Goal: Transaction & Acquisition: Purchase product/service

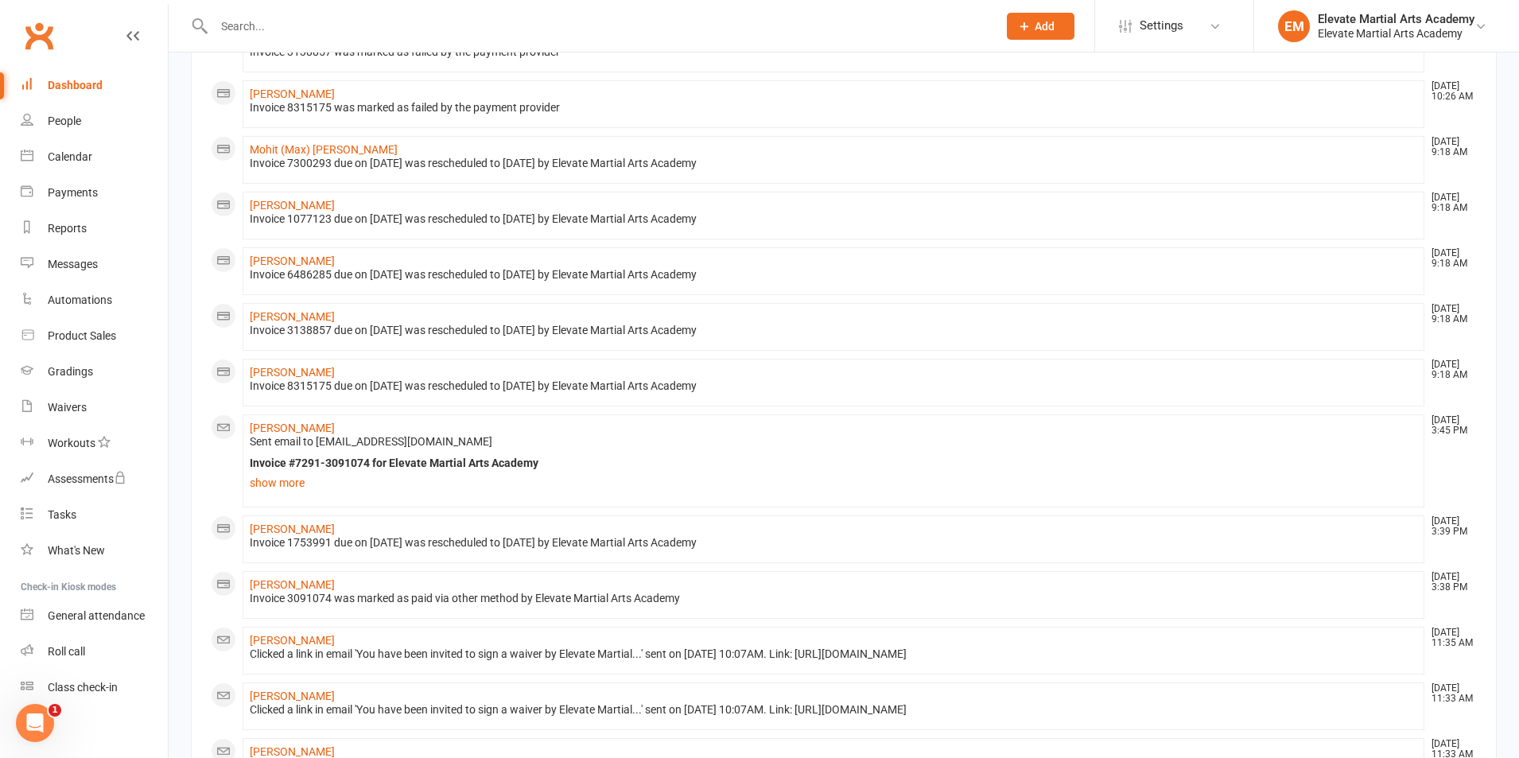
scroll to position [881, 0]
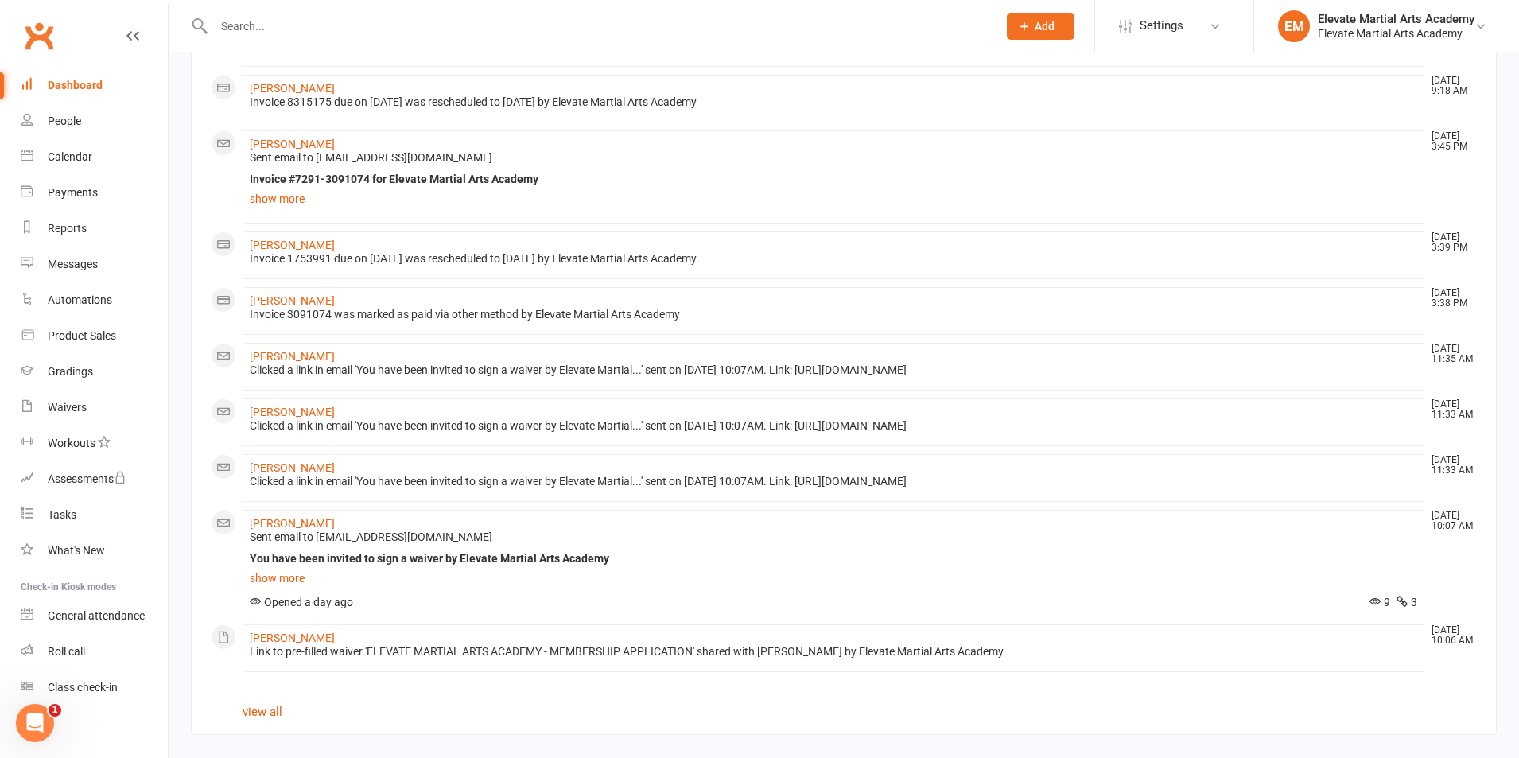
click at [80, 76] on link "Dashboard" at bounding box center [94, 86] width 147 height 36
click at [94, 80] on div "Dashboard" at bounding box center [75, 85] width 55 height 13
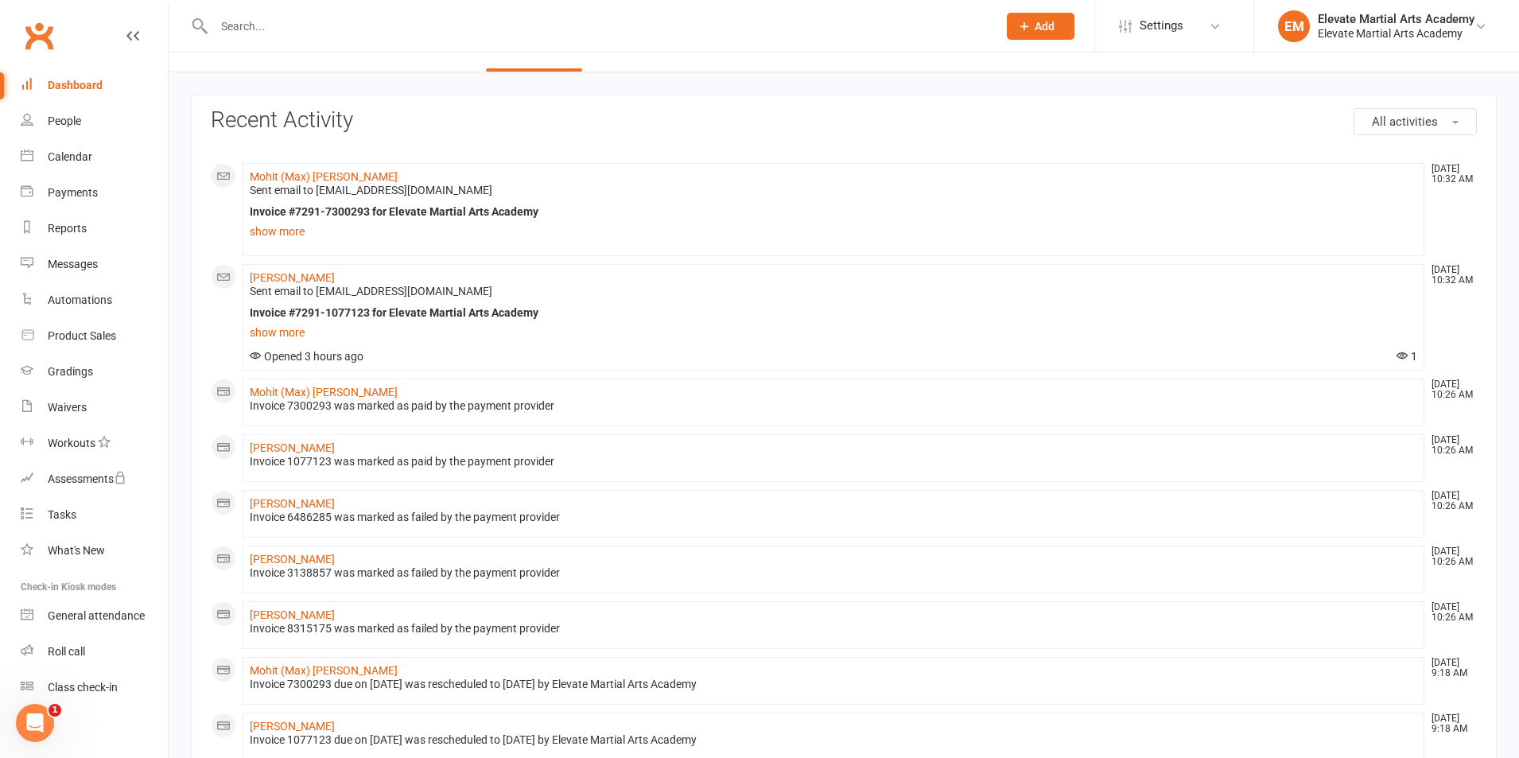
scroll to position [0, 0]
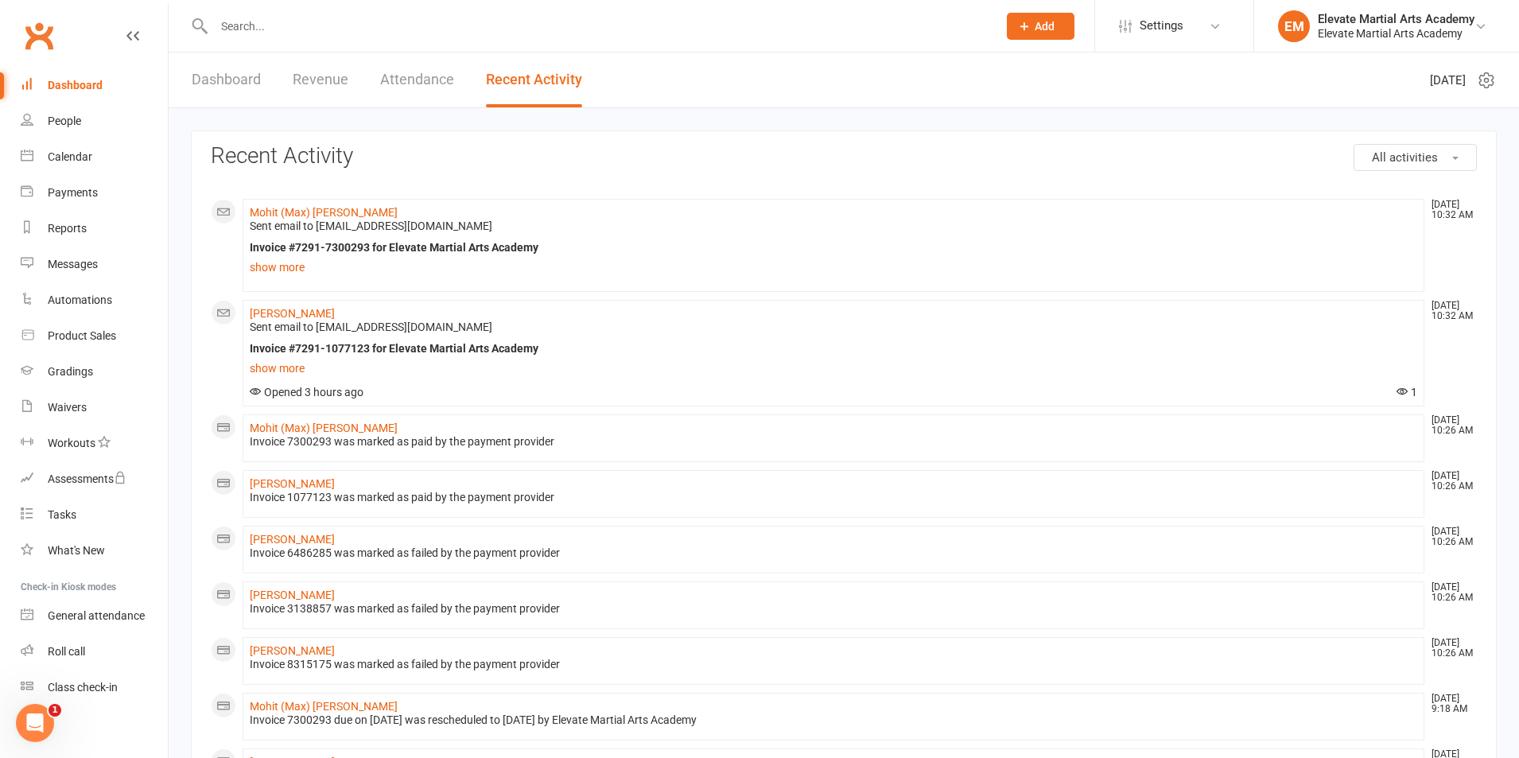
click at [289, 28] on input "text" at bounding box center [597, 26] width 777 height 22
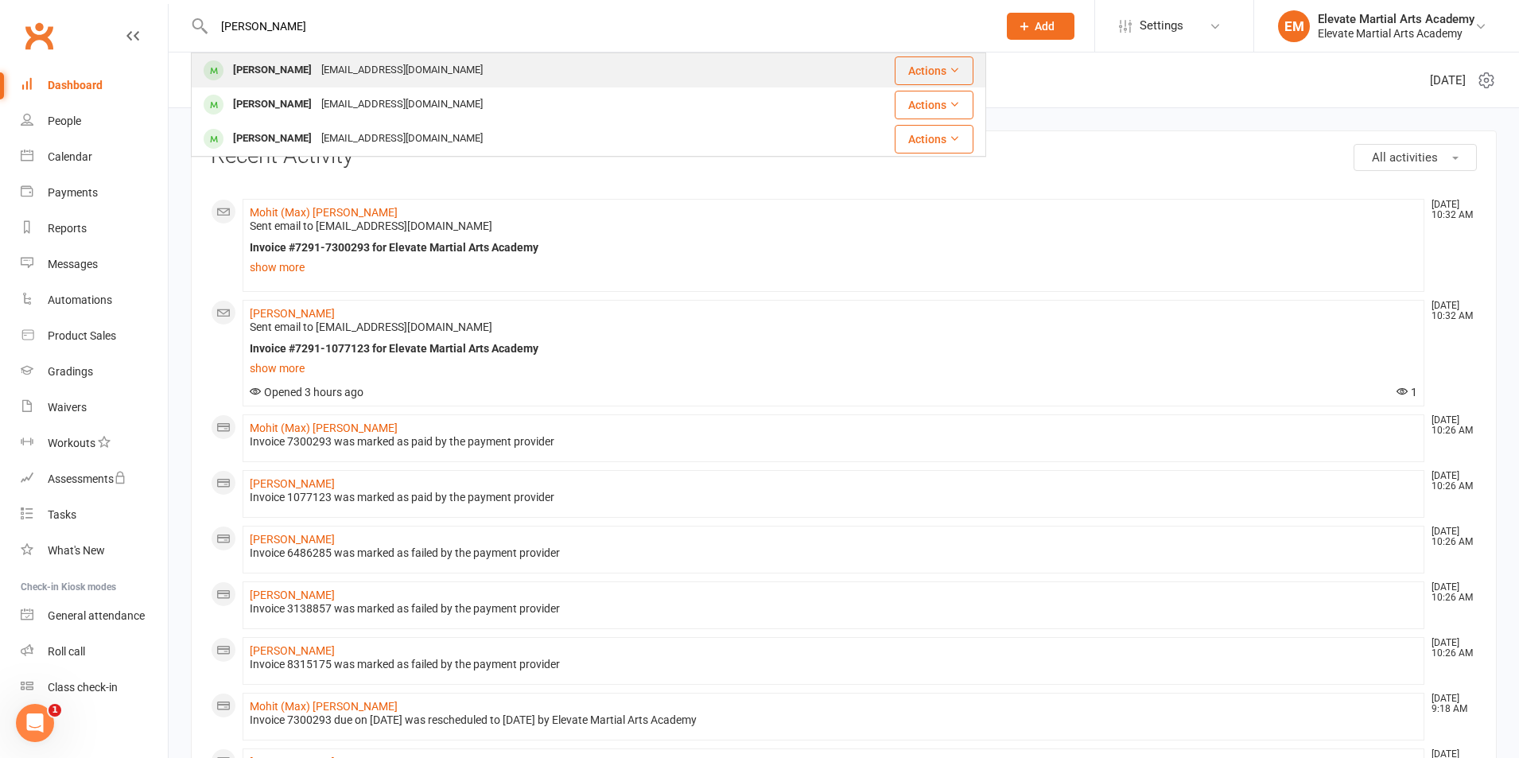
type input "lucas"
click at [289, 68] on div "Lucas De Salvo" at bounding box center [272, 70] width 88 height 23
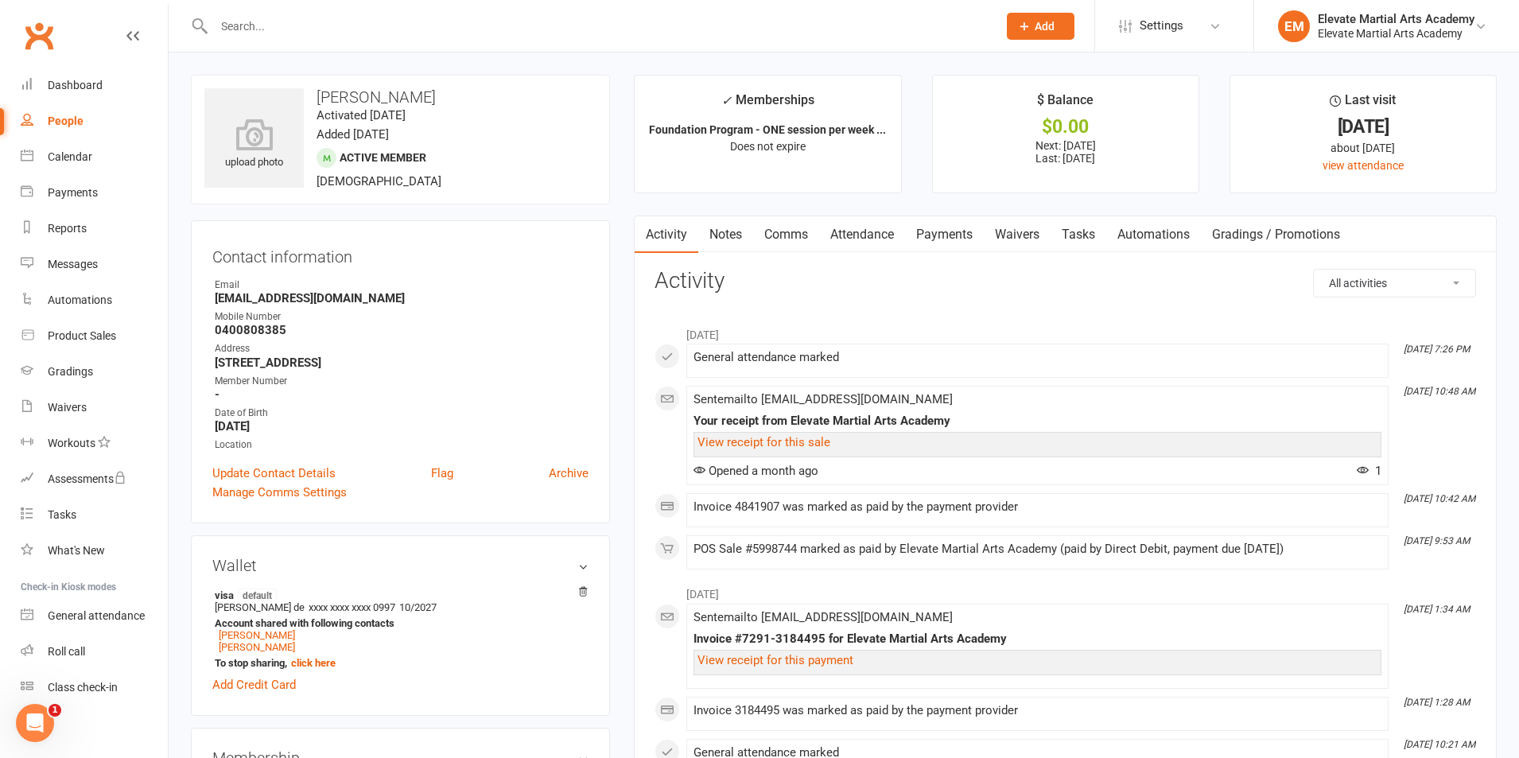
click at [950, 234] on link "Payments" at bounding box center [944, 234] width 79 height 37
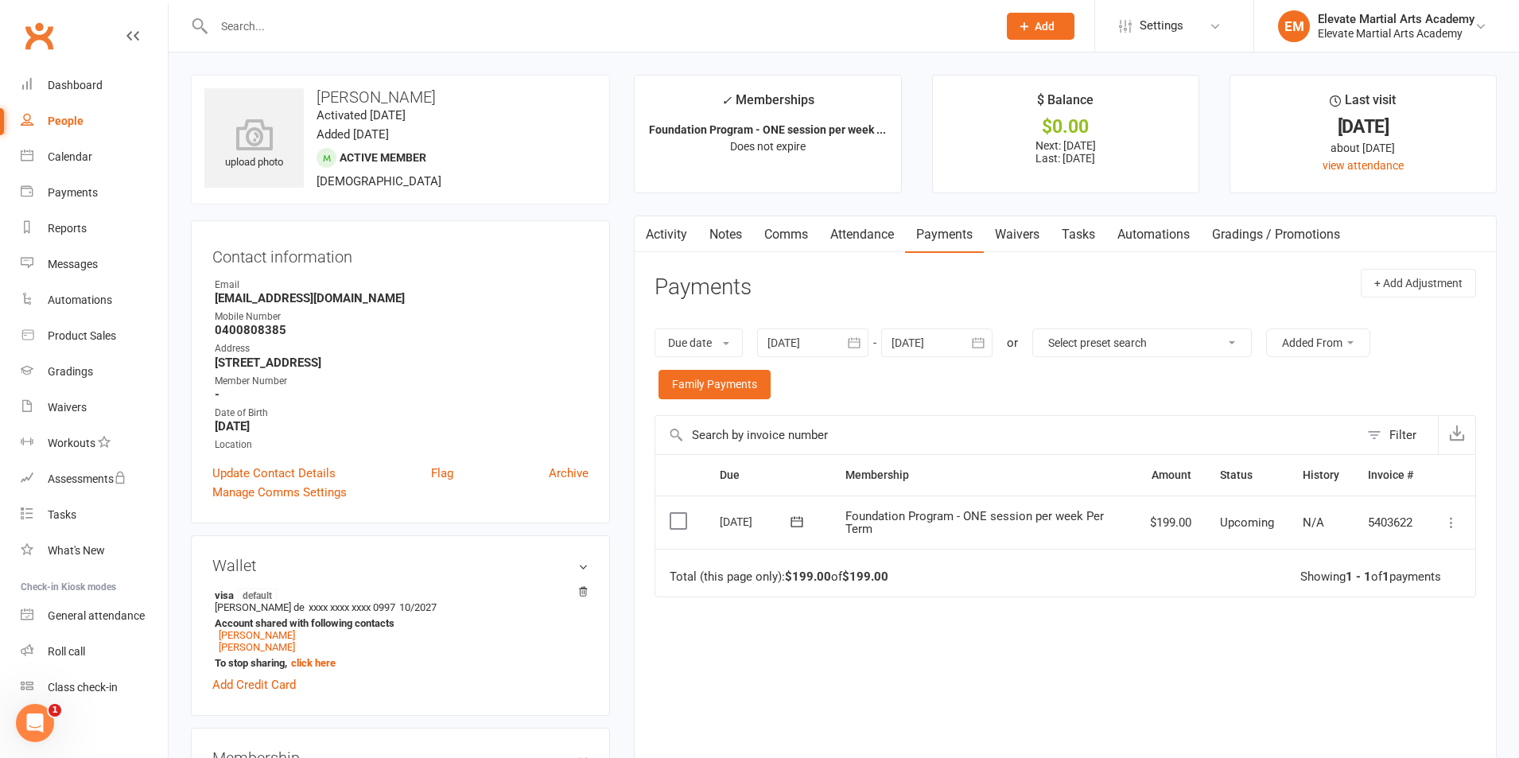
click at [859, 342] on icon "button" at bounding box center [854, 342] width 12 height 10
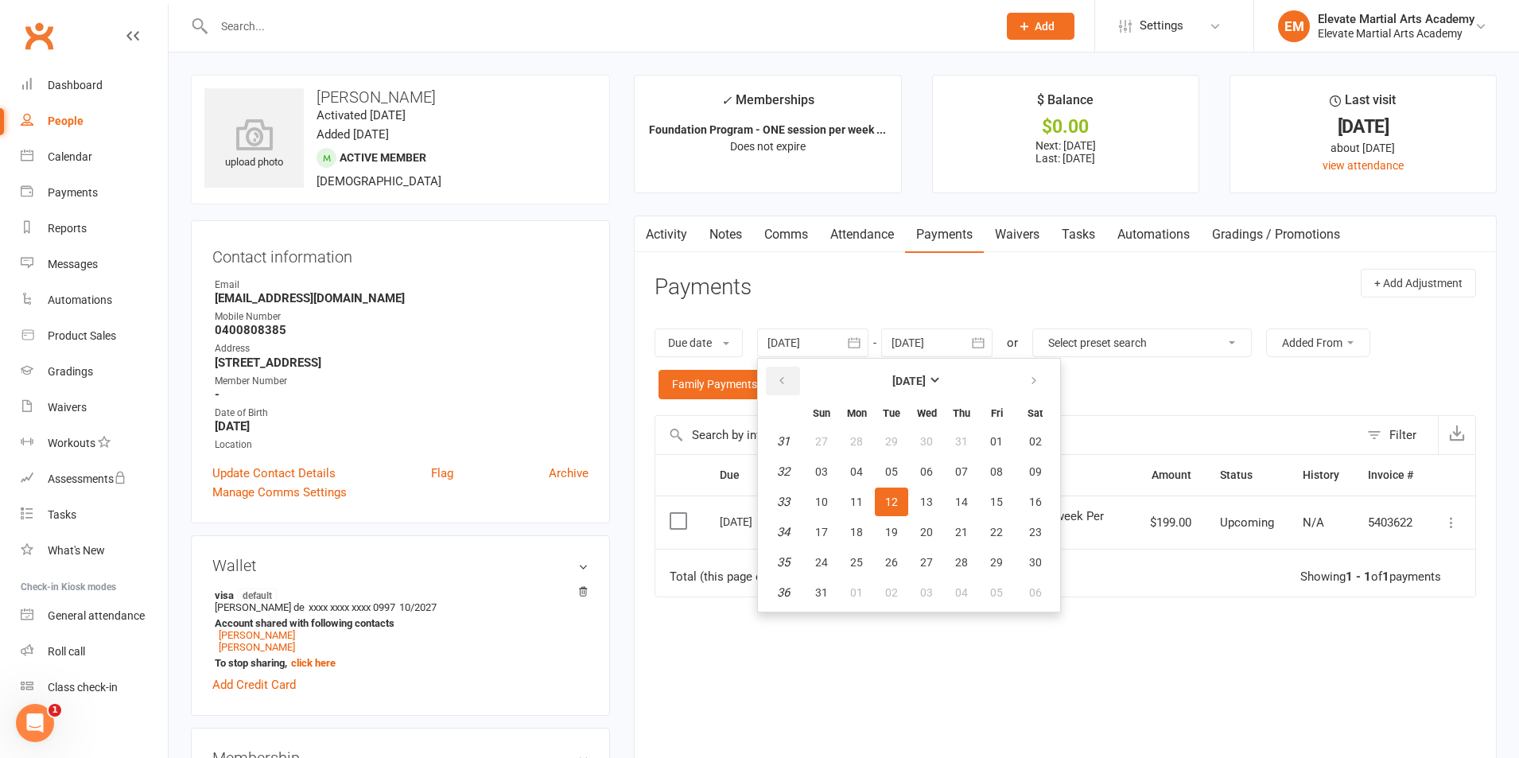
click at [779, 382] on icon "button" at bounding box center [781, 380] width 11 height 13
click at [965, 440] on span "01" at bounding box center [961, 441] width 13 height 13
type input "01 May 2025"
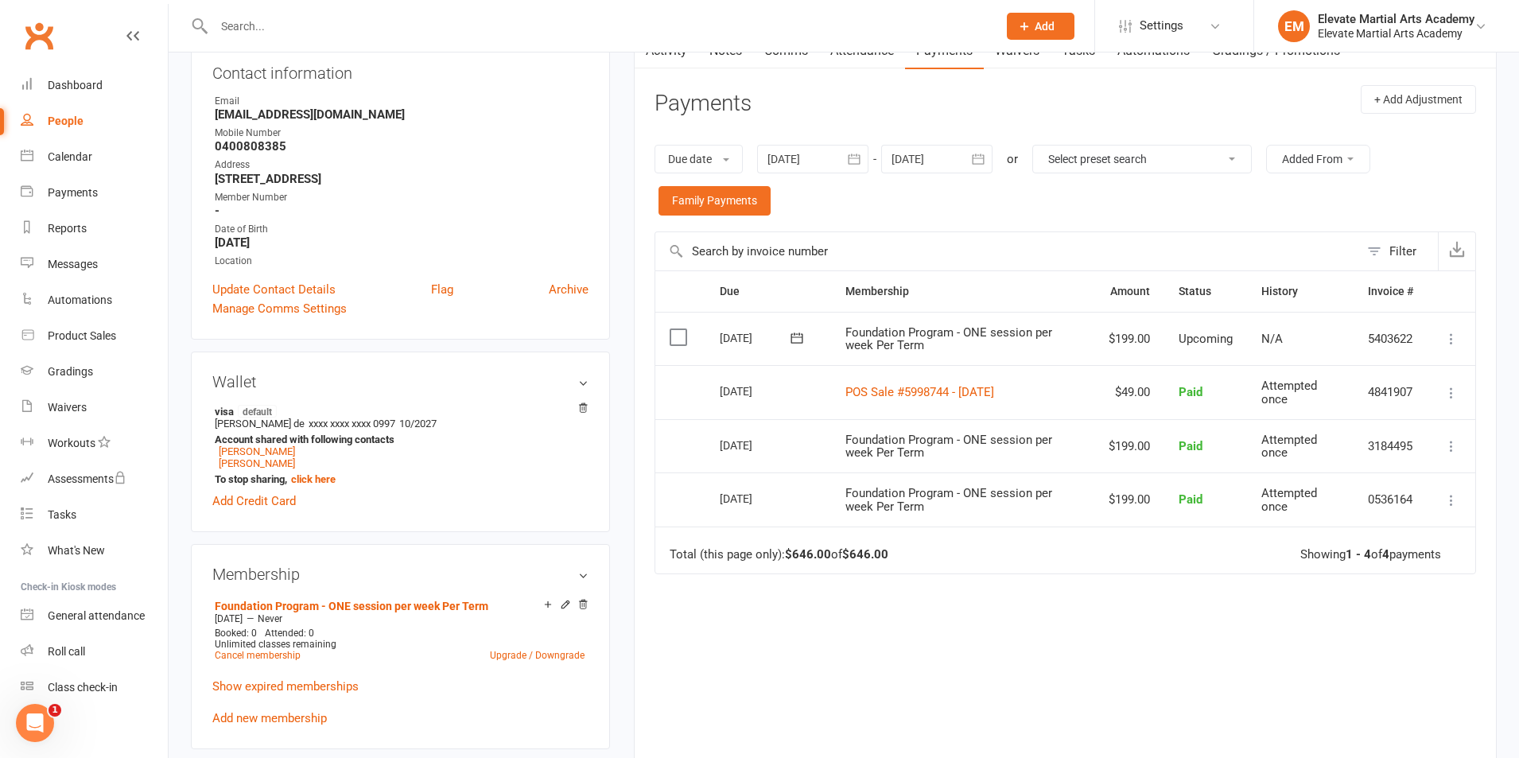
scroll to position [185, 0]
click at [81, 333] on div "Product Sales" at bounding box center [82, 335] width 68 height 13
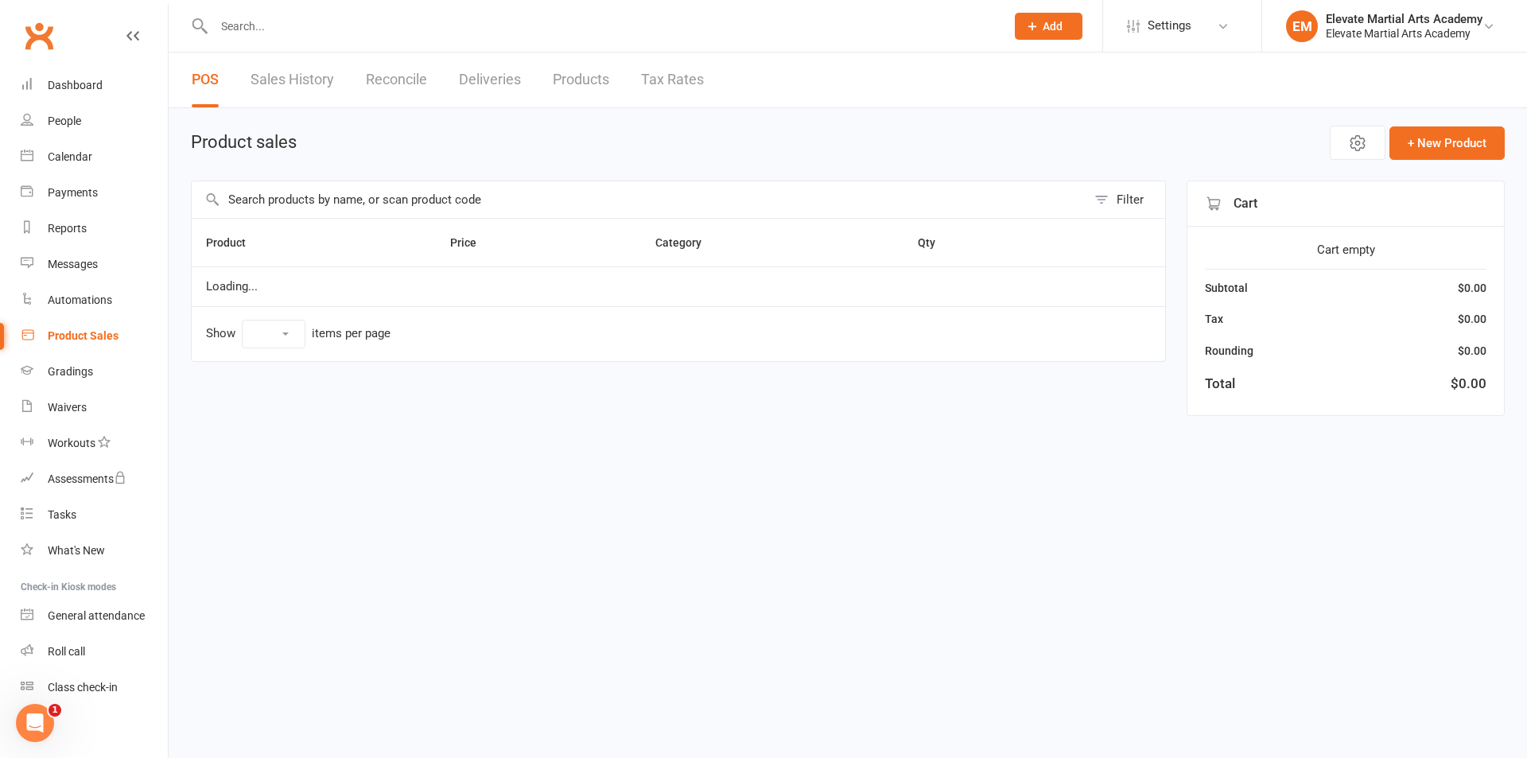
select select "10"
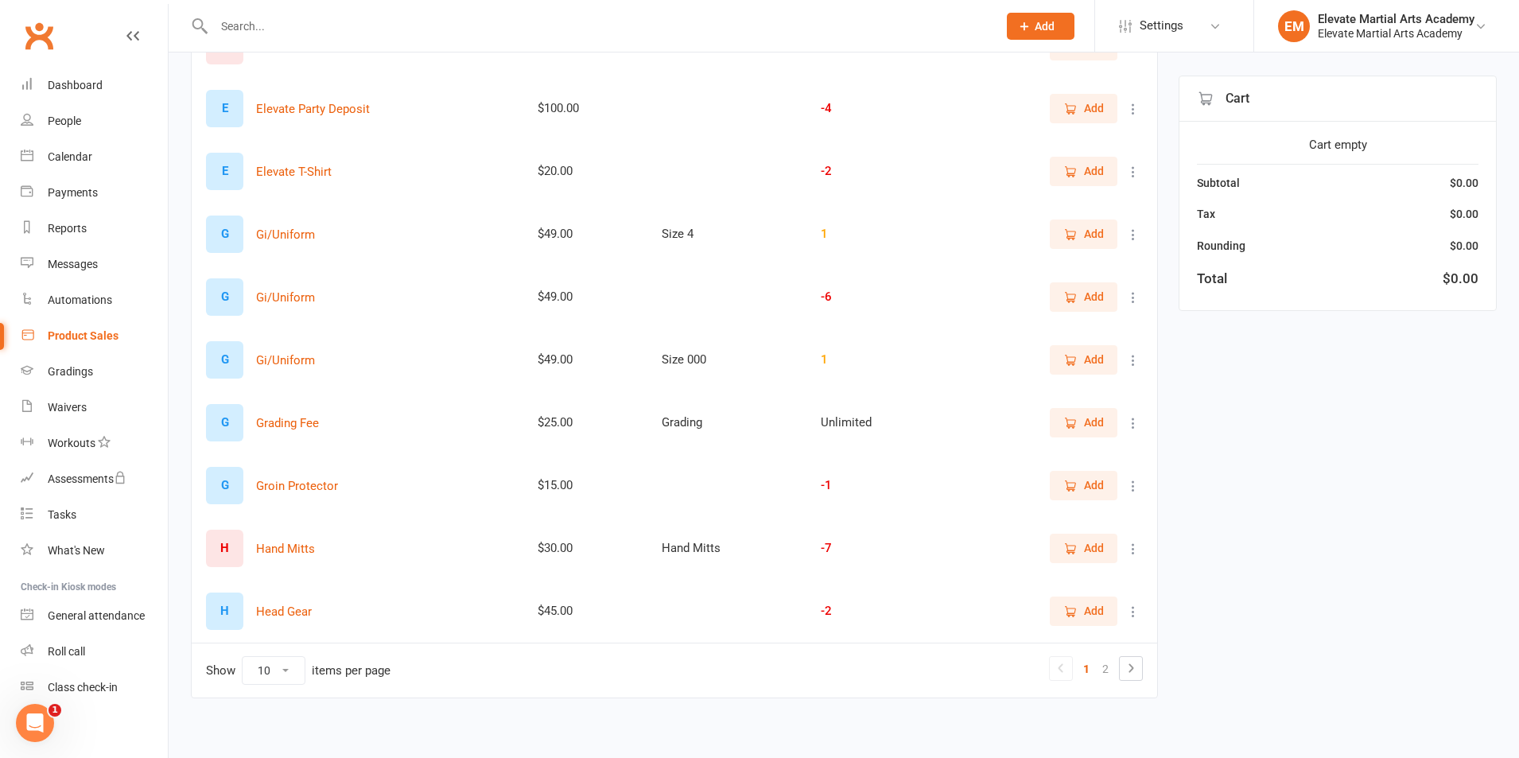
scroll to position [261, 0]
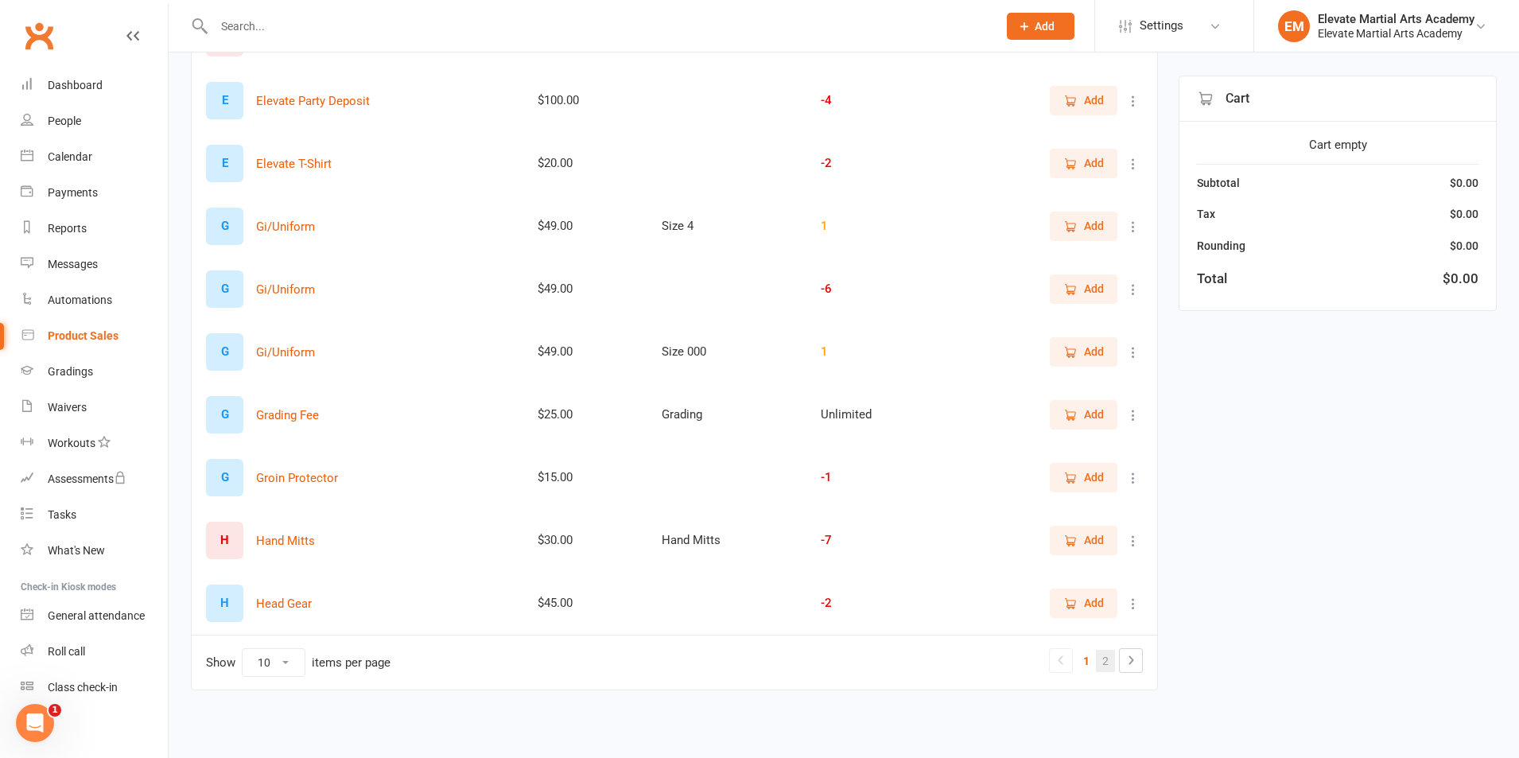
click at [1103, 660] on link "2" at bounding box center [1105, 661] width 19 height 22
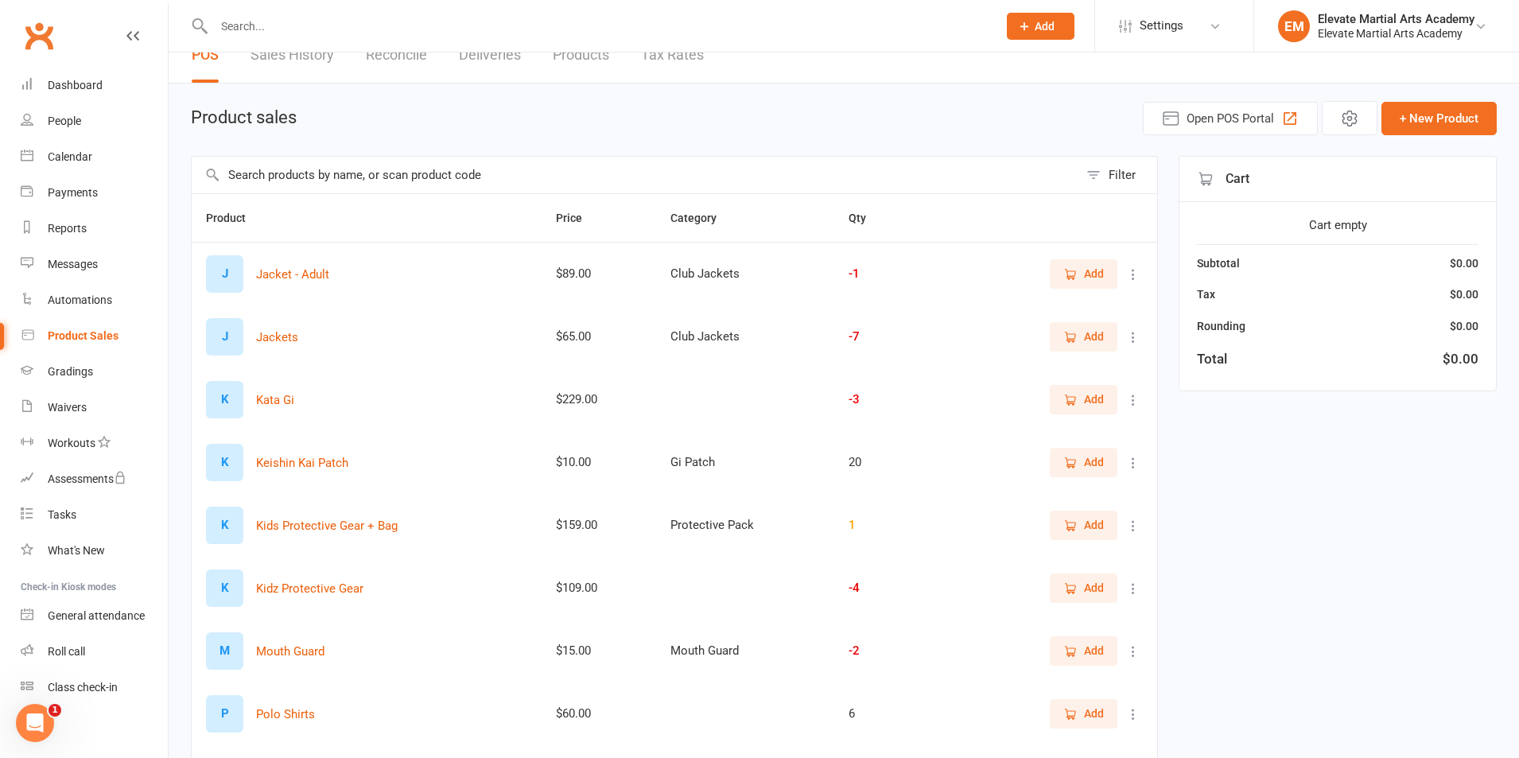
scroll to position [13, 0]
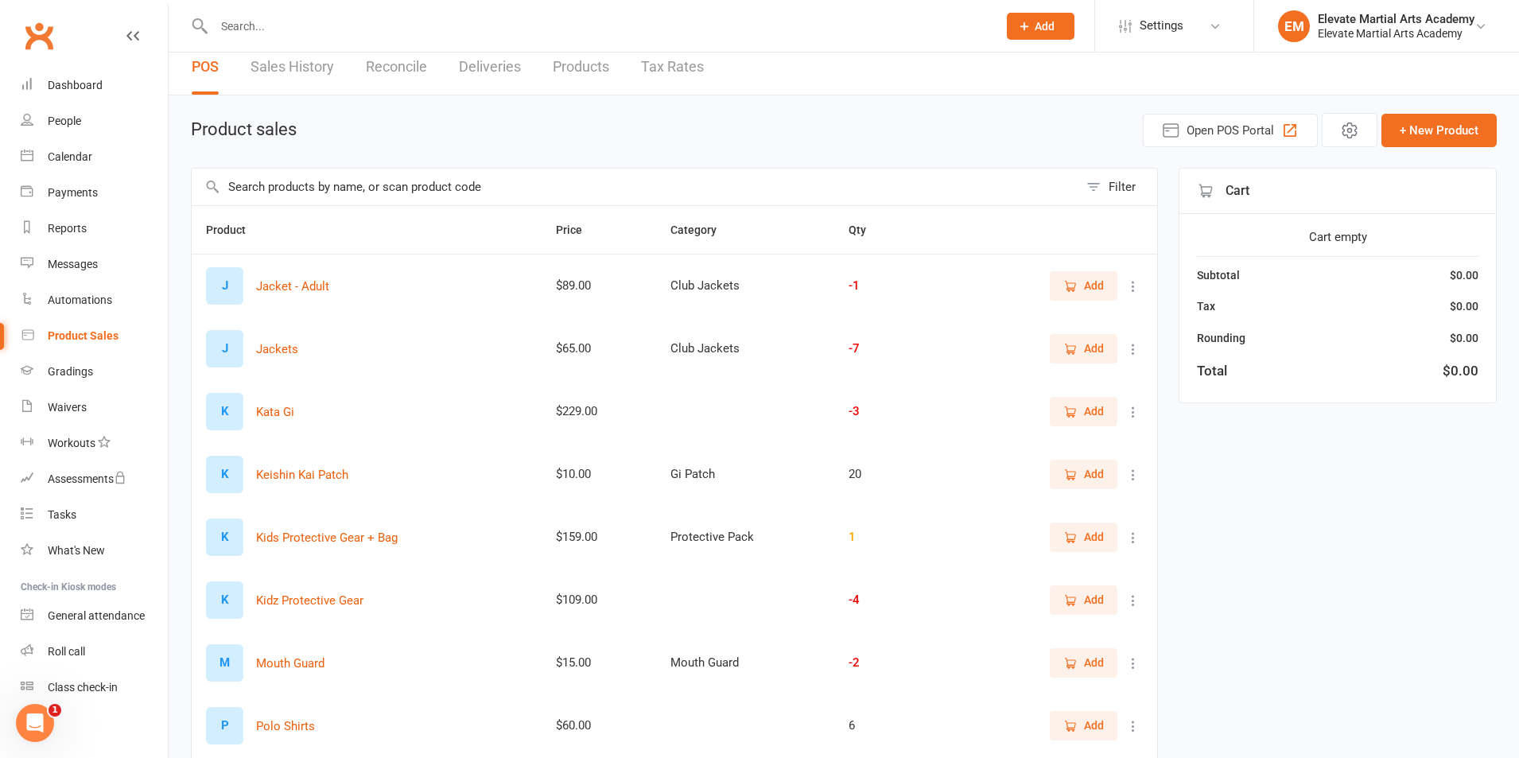
click at [1084, 345] on span "Add" at bounding box center [1094, 347] width 20 height 17
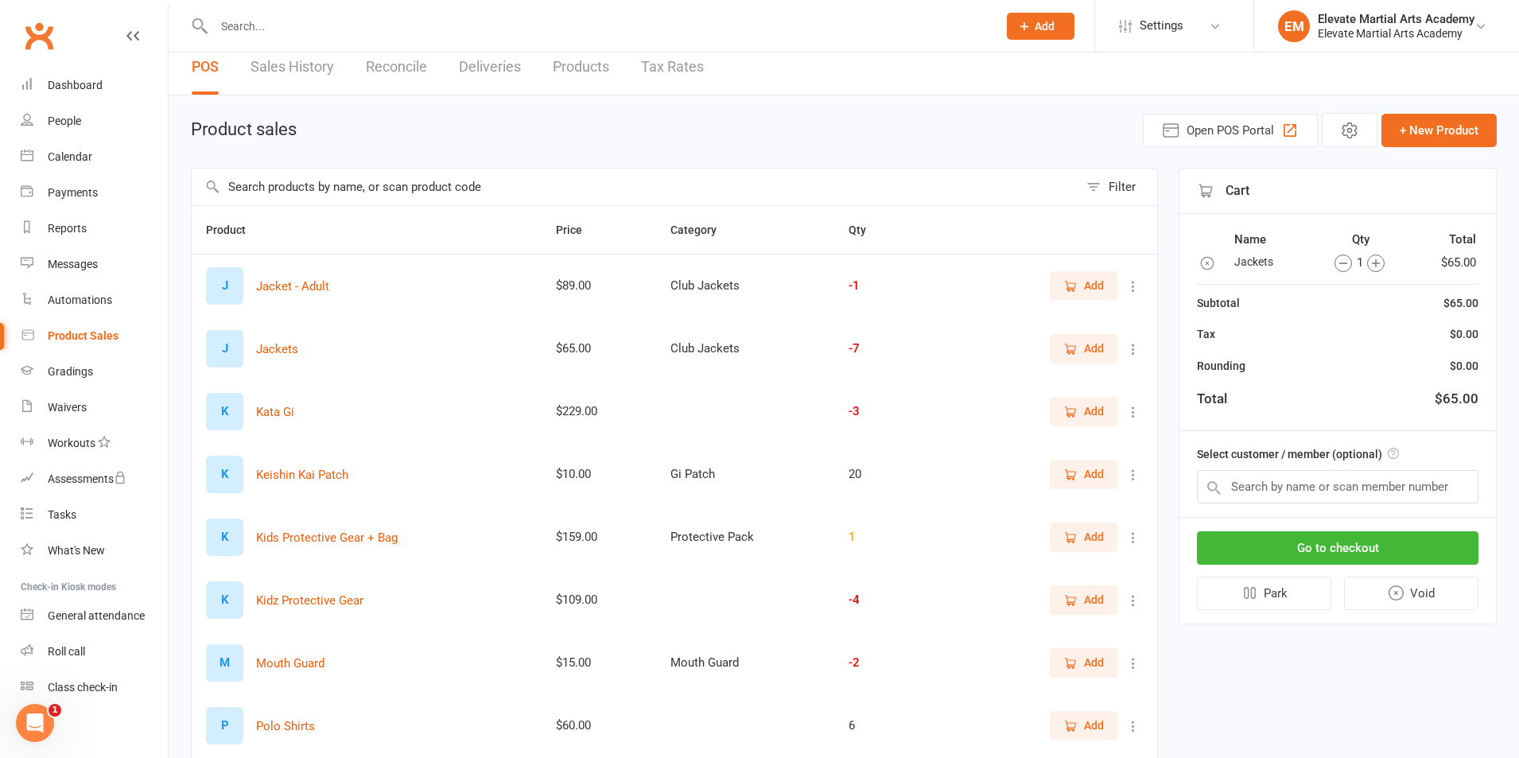
click at [1381, 262] on icon "button" at bounding box center [1375, 262] width 17 height 17
click at [1286, 477] on input "text" at bounding box center [1337, 486] width 281 height 33
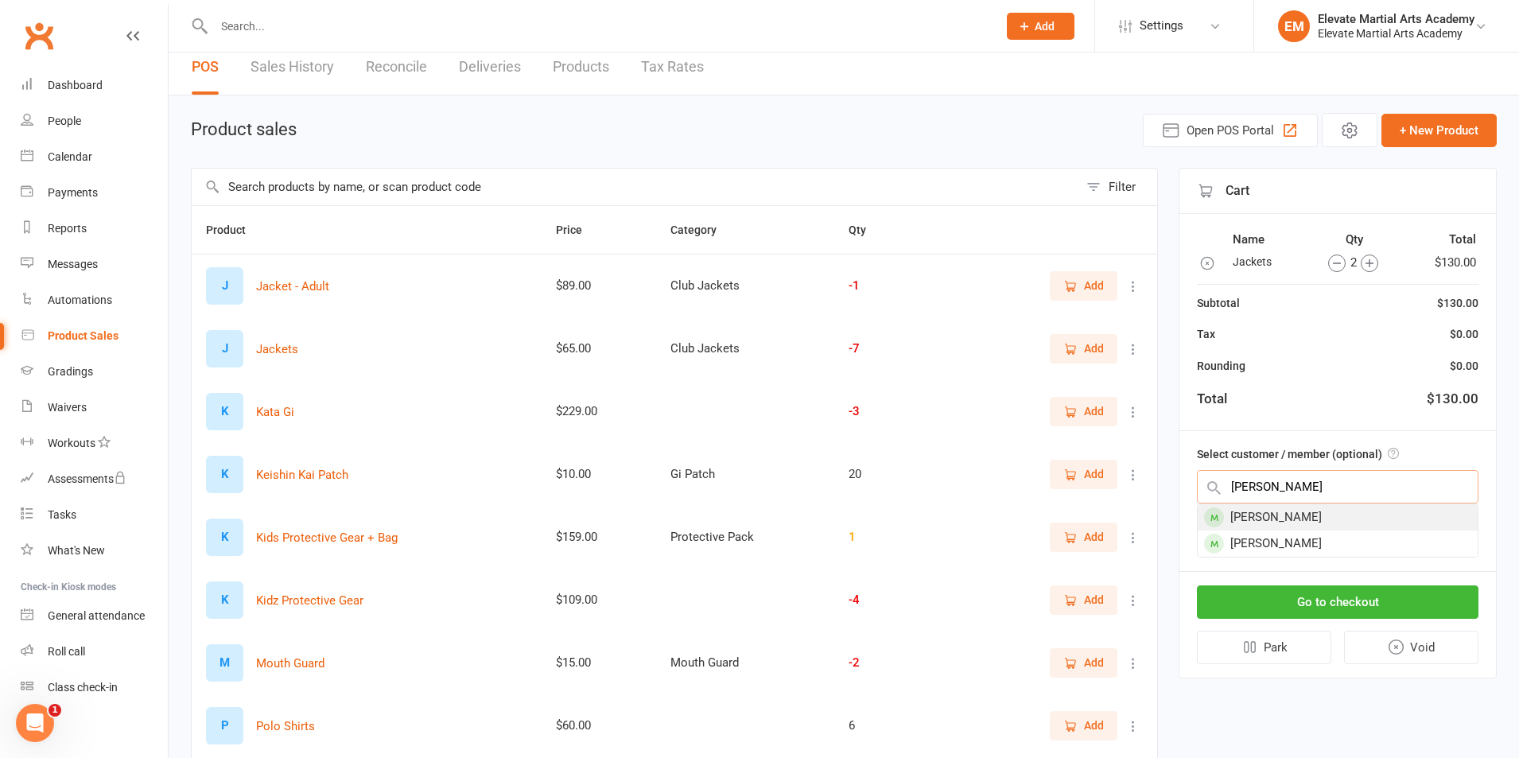
type input "Lucas"
click at [1295, 518] on div "Lucas De Salvo" at bounding box center [1337, 517] width 280 height 26
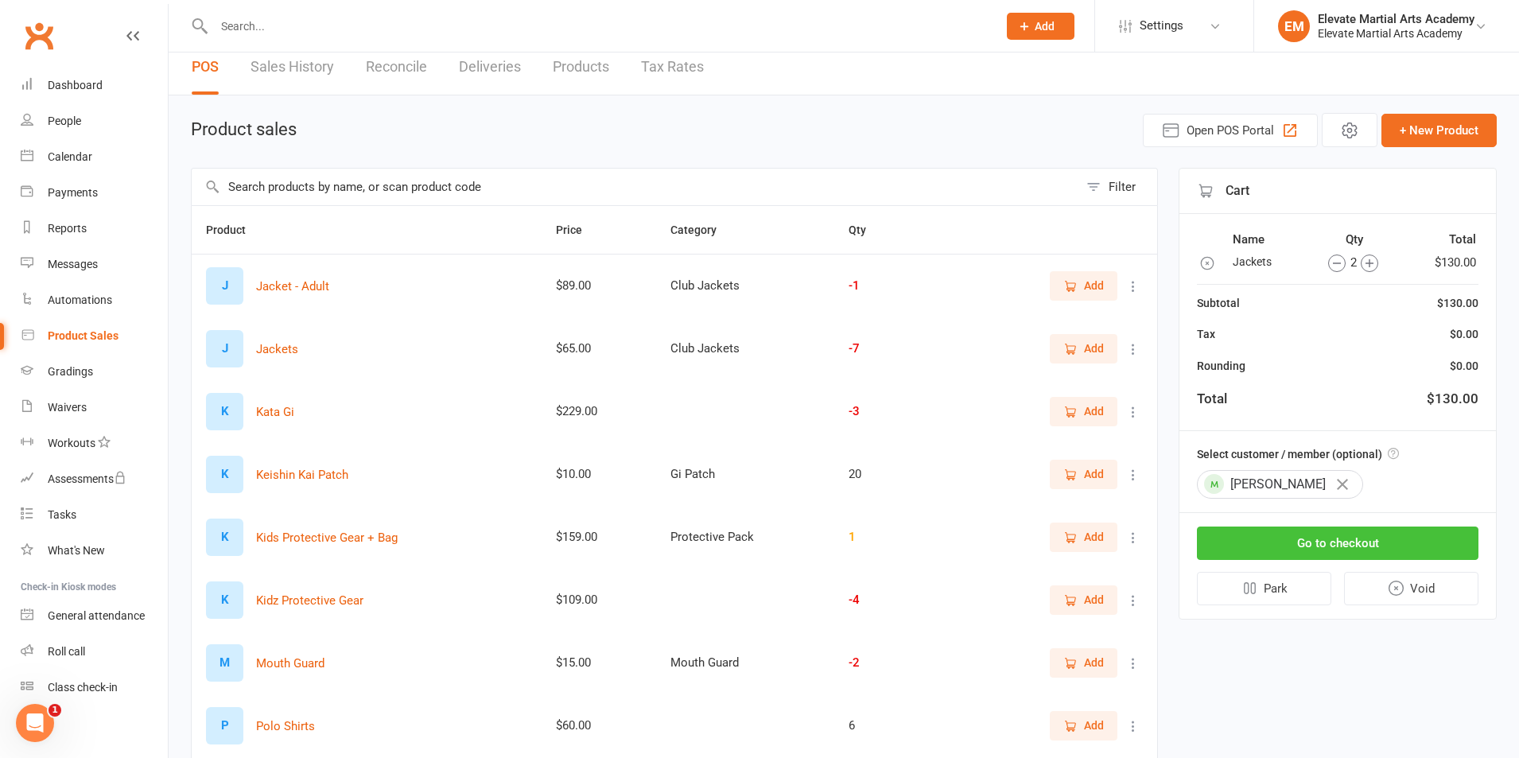
click at [1344, 549] on button "Go to checkout" at bounding box center [1337, 542] width 281 height 33
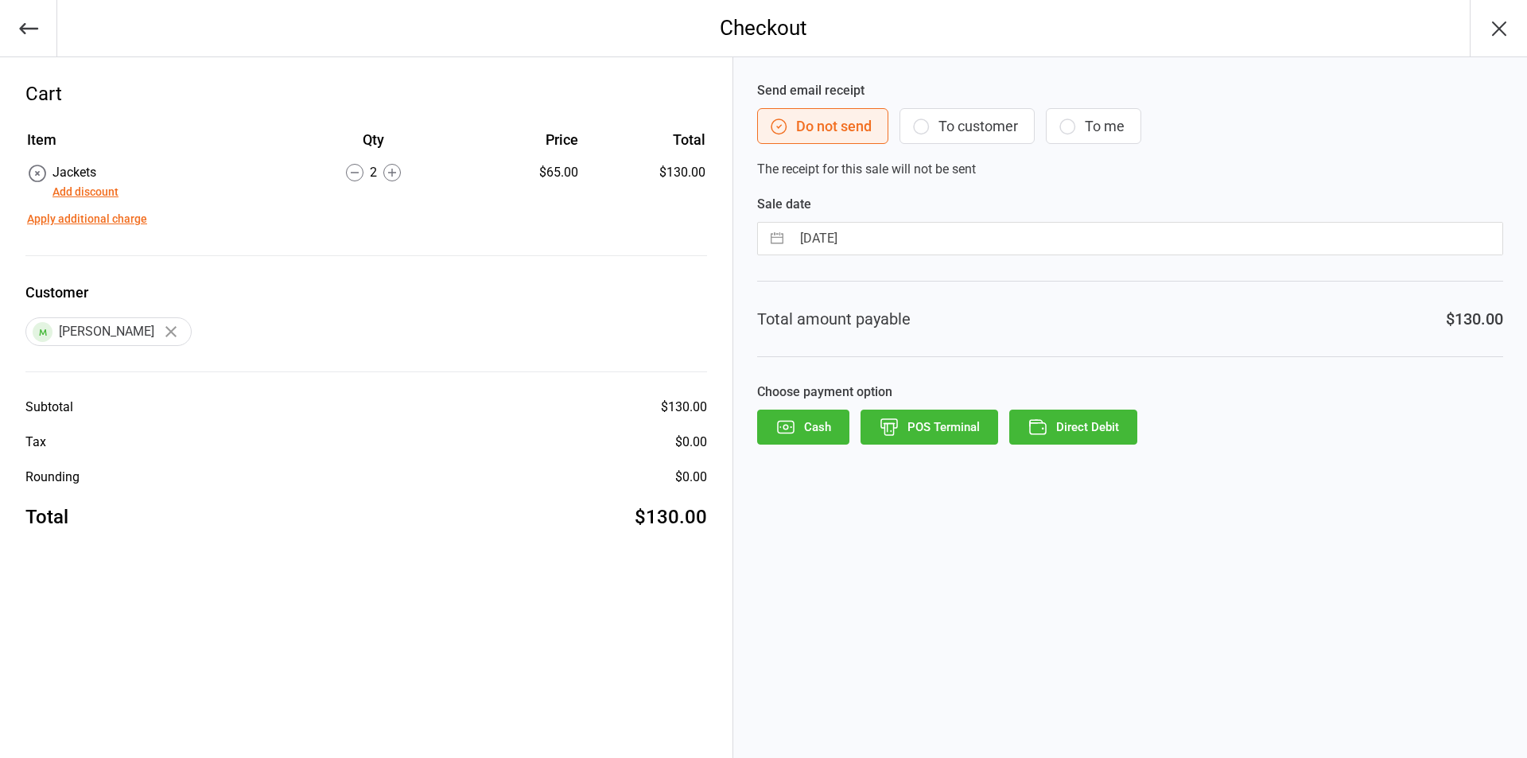
click at [970, 119] on button "To customer" at bounding box center [966, 126] width 135 height 36
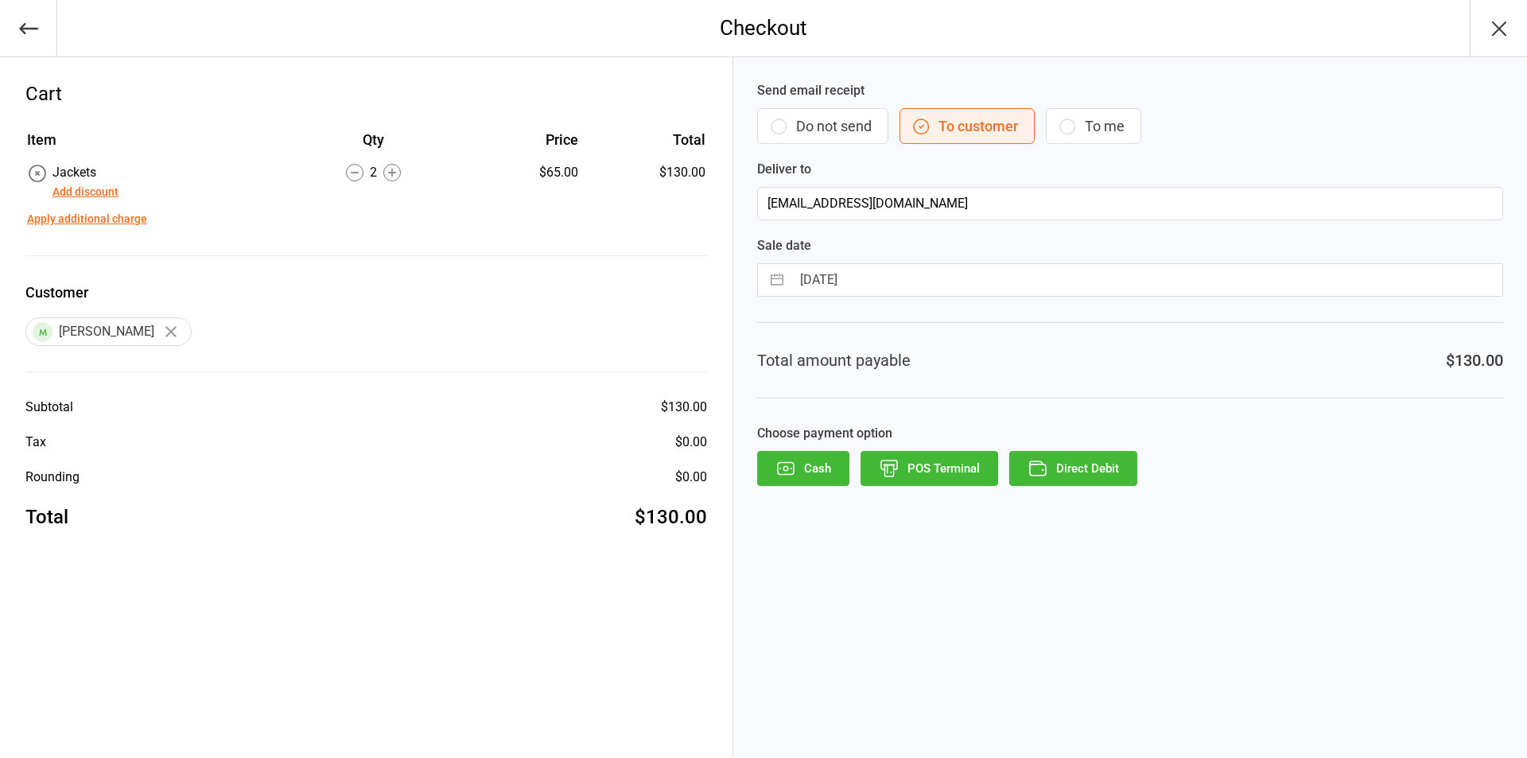
click at [1069, 468] on button "Direct Debit" at bounding box center [1073, 468] width 128 height 35
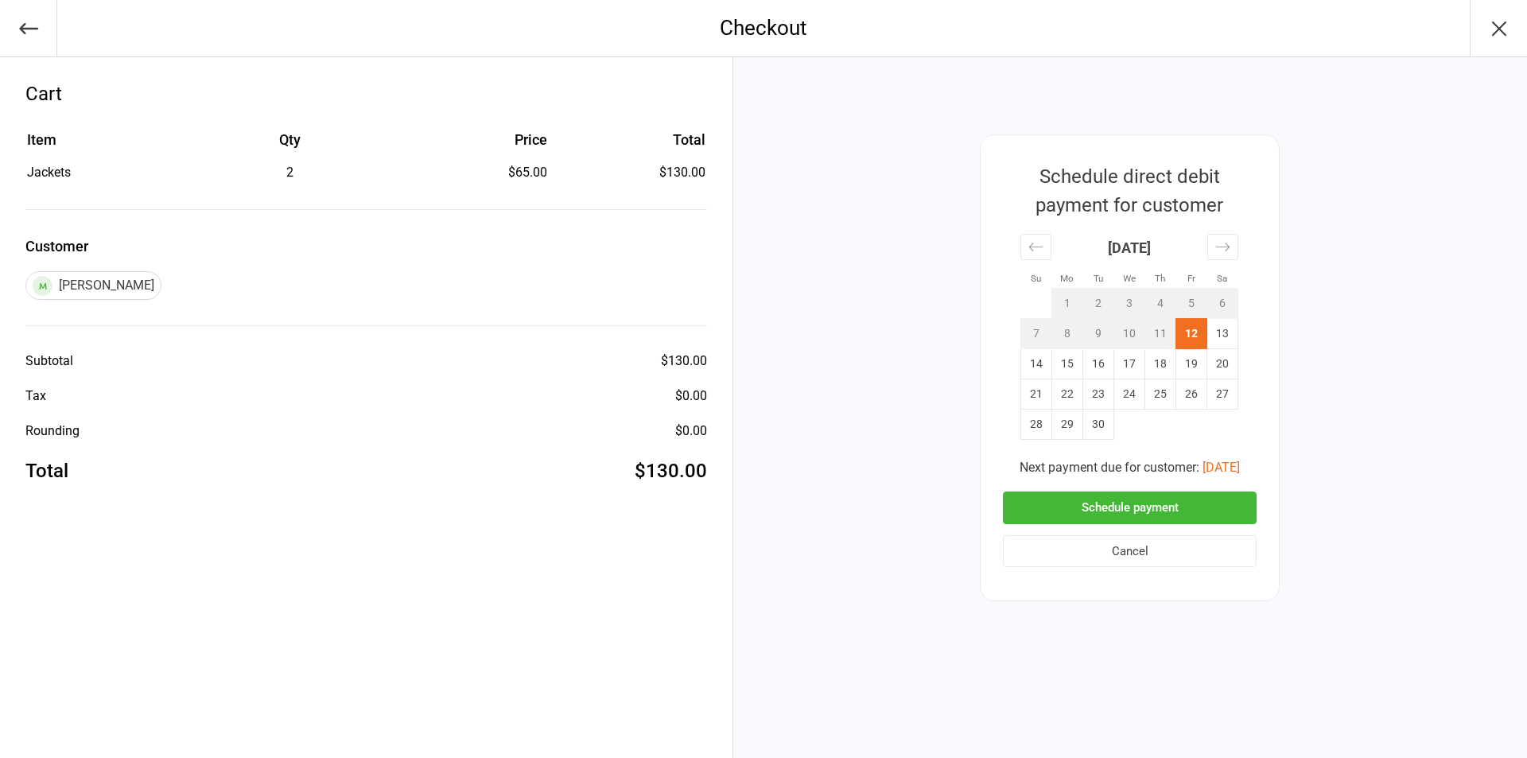
click at [1140, 503] on button "Schedule payment" at bounding box center [1130, 507] width 254 height 33
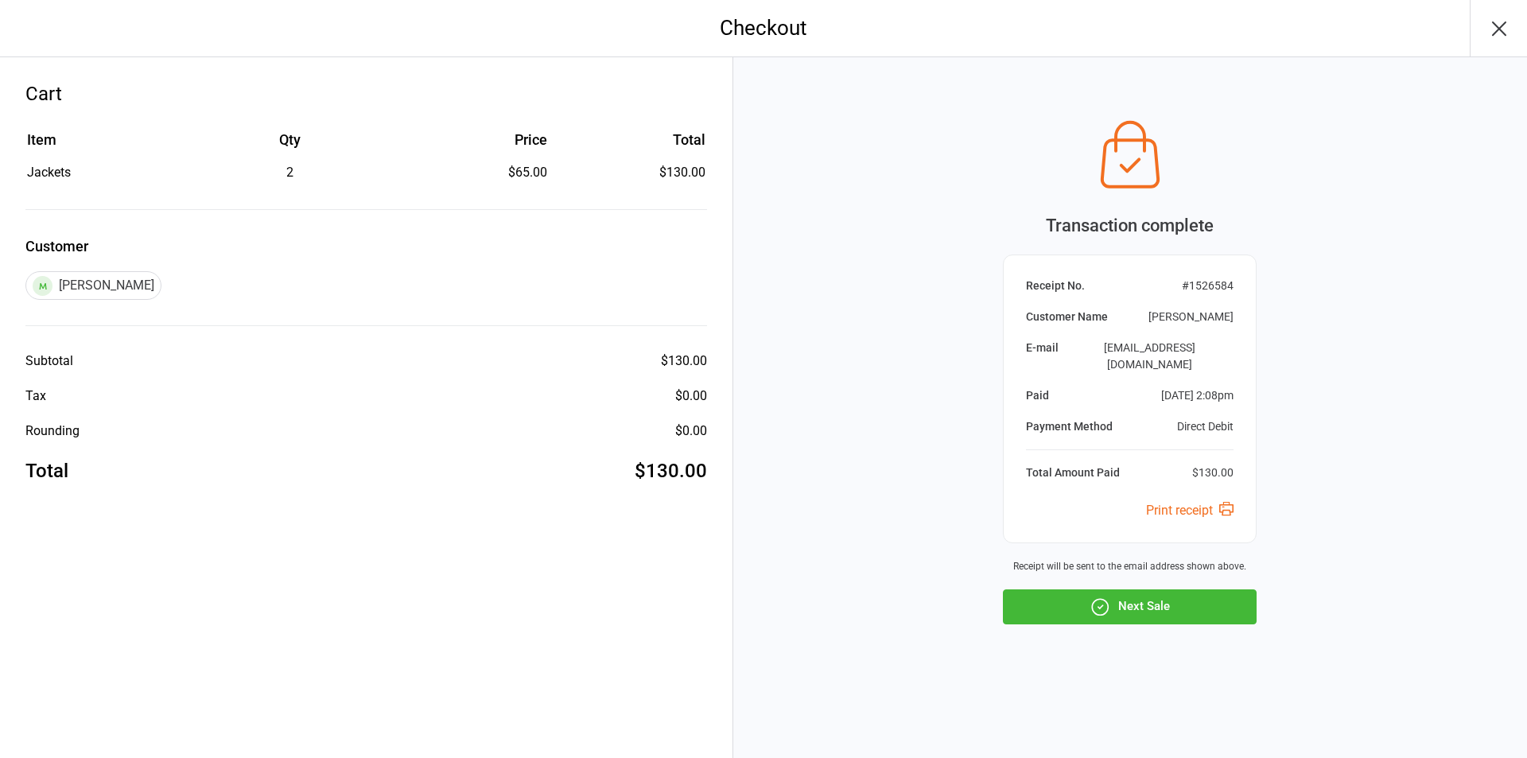
click at [1500, 25] on icon "button" at bounding box center [1498, 28] width 13 height 13
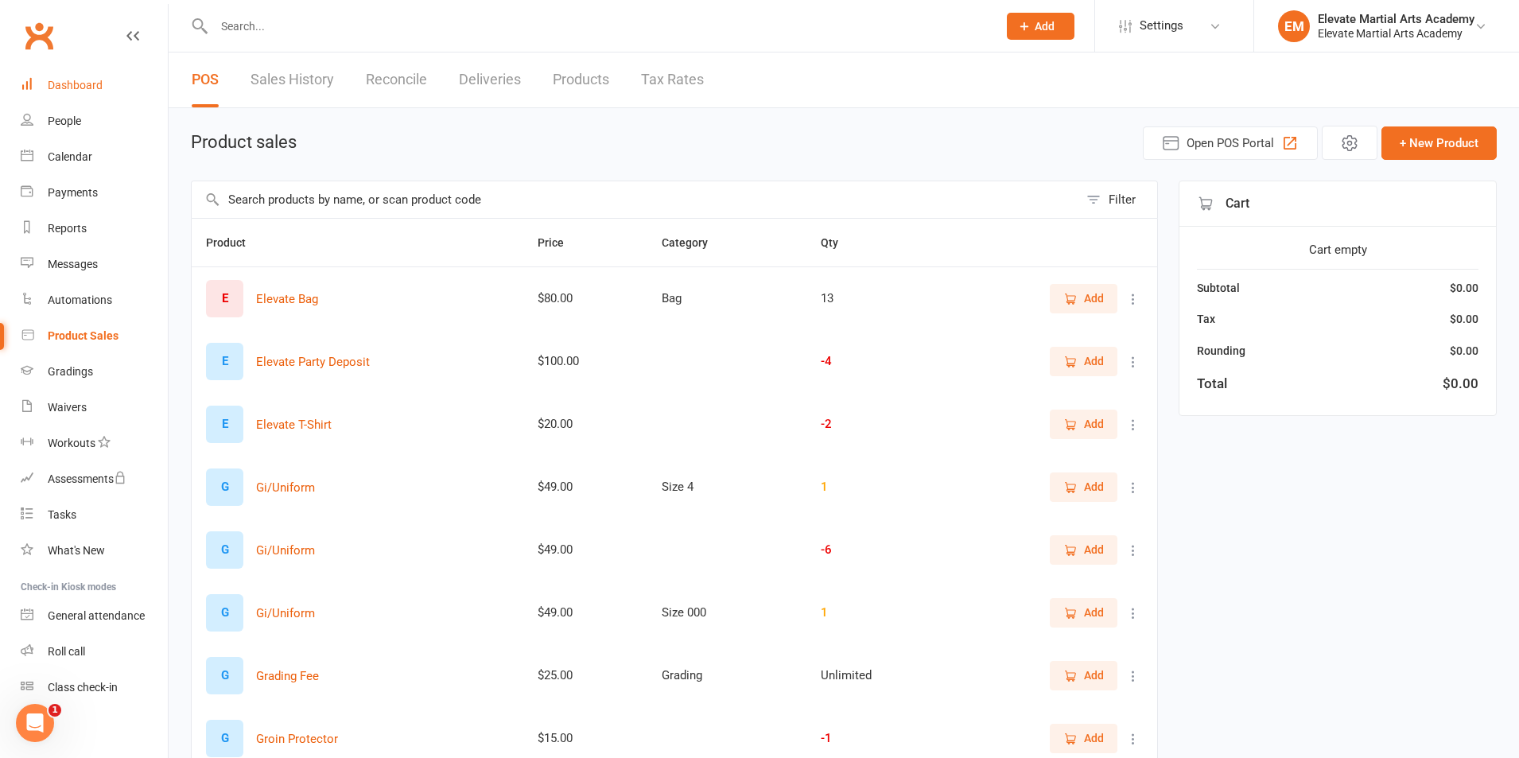
click at [68, 80] on div "Dashboard" at bounding box center [75, 85] width 55 height 13
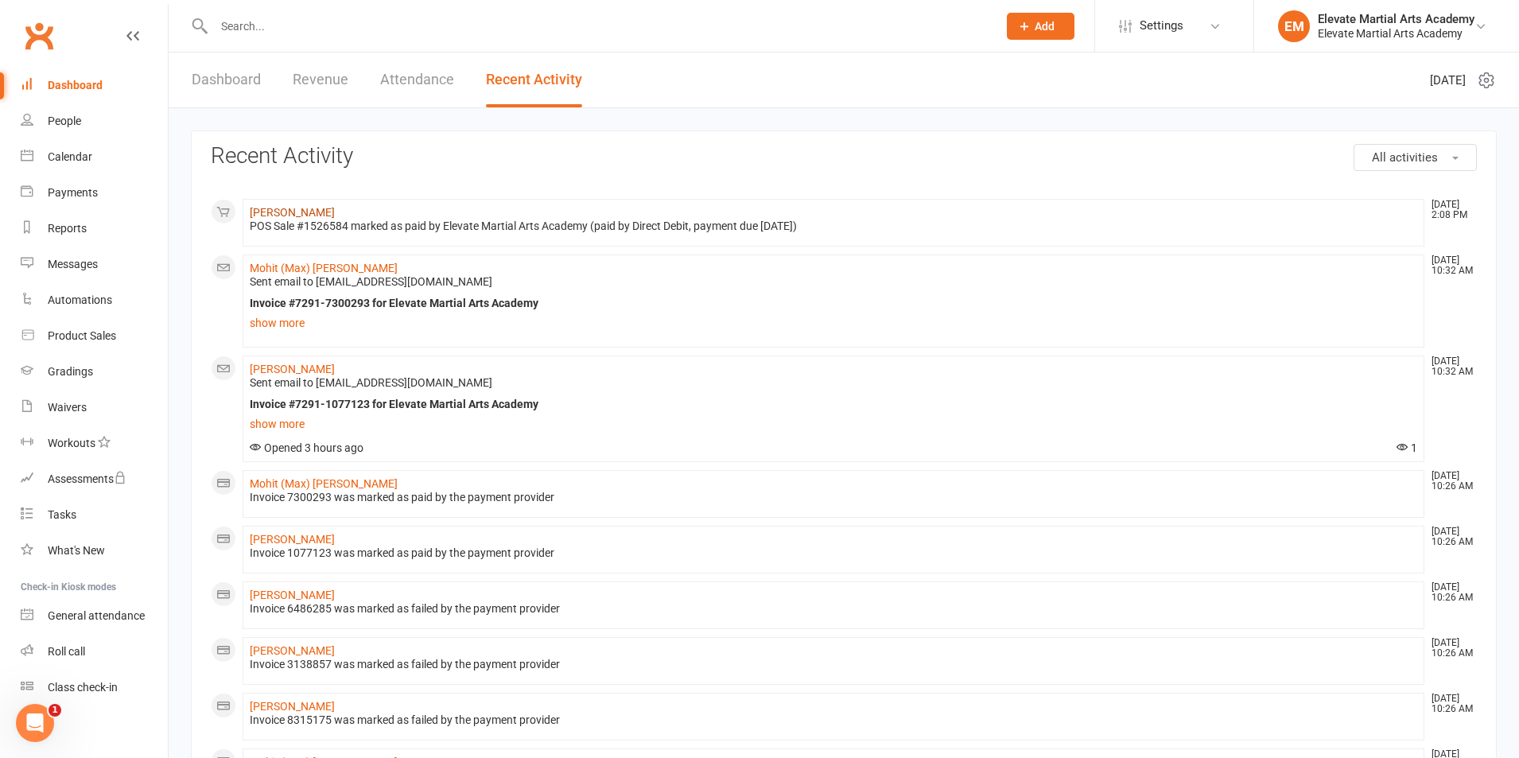
click at [314, 215] on link "[PERSON_NAME]" at bounding box center [292, 212] width 85 height 13
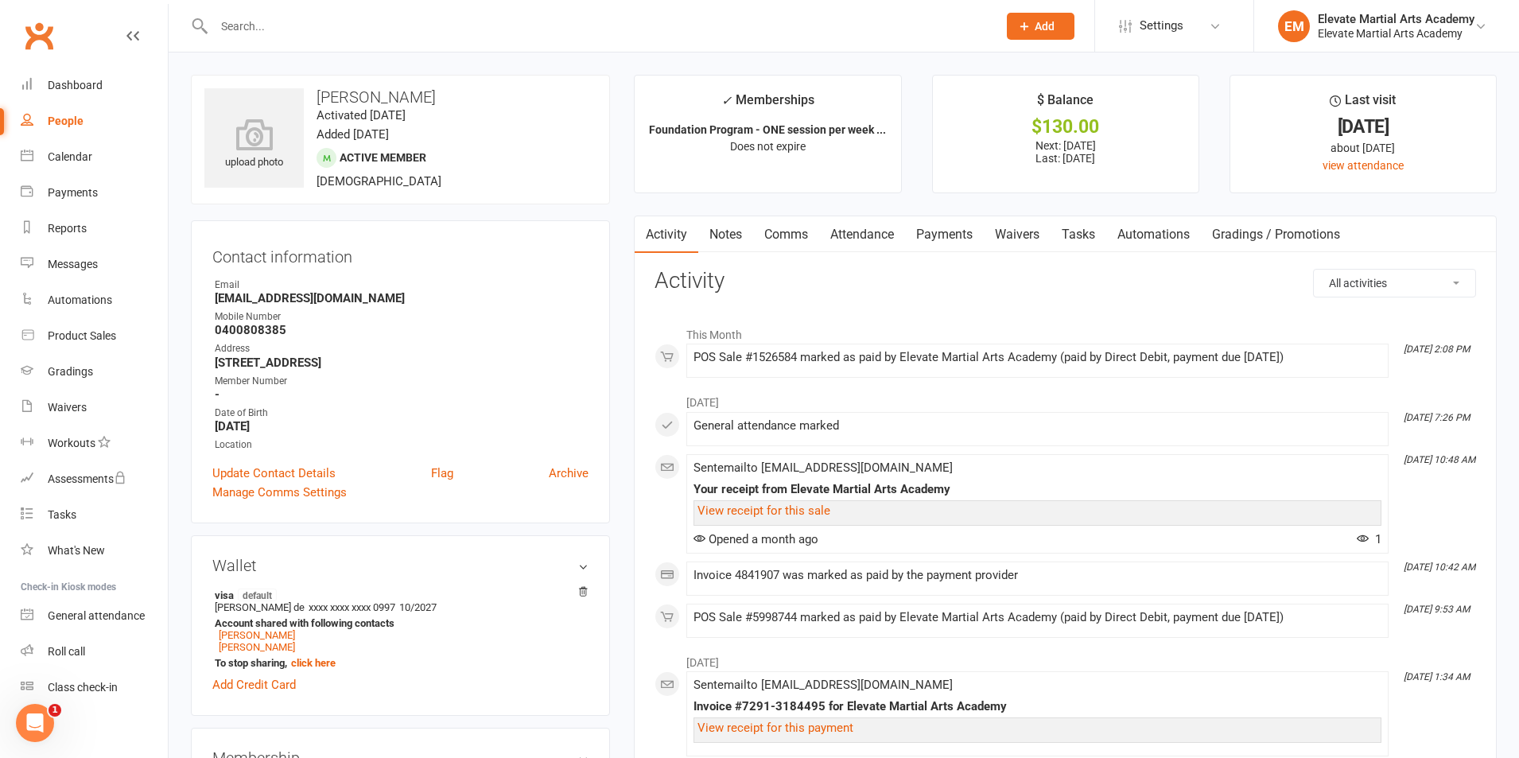
click at [938, 239] on link "Payments" at bounding box center [944, 234] width 79 height 37
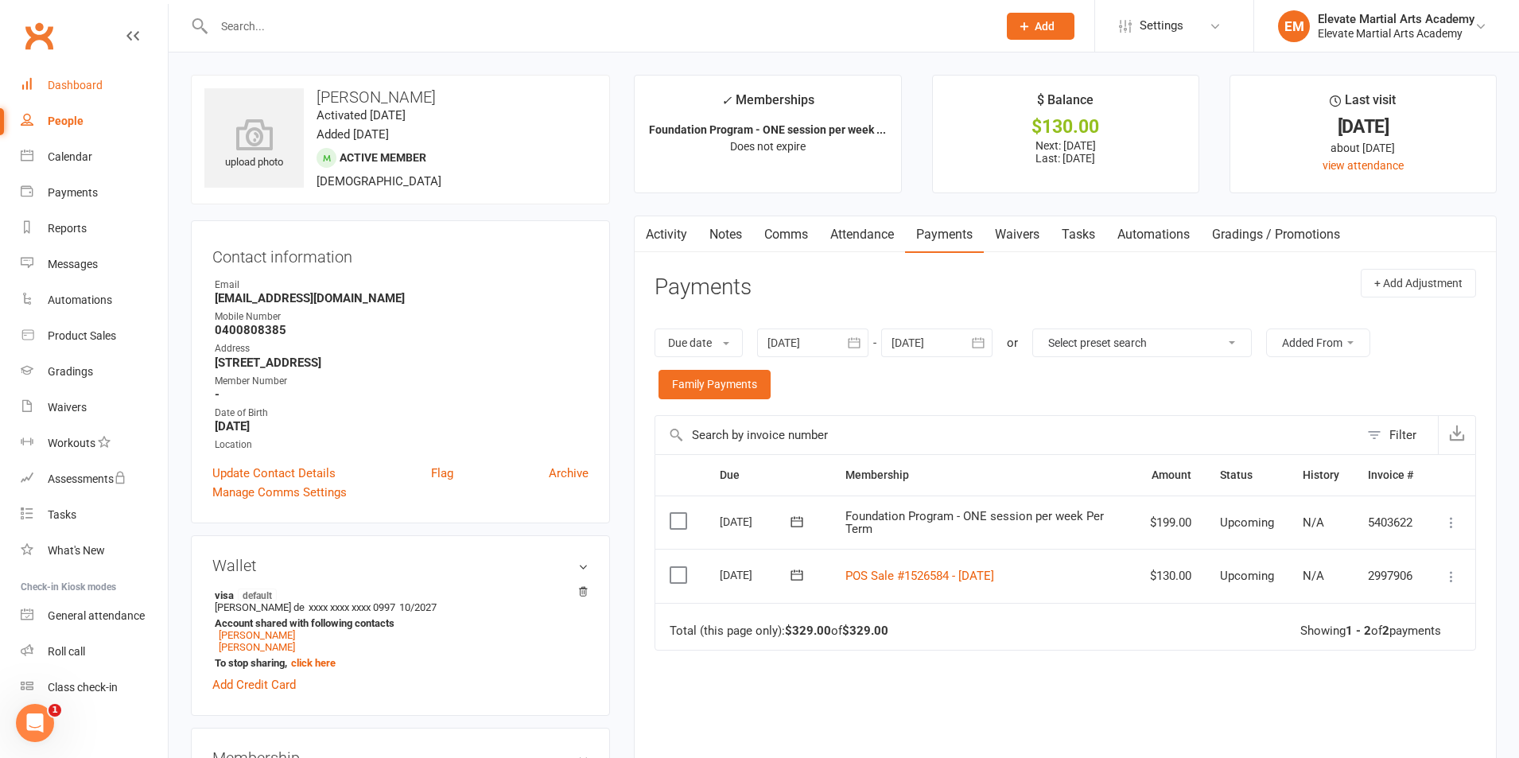
click at [83, 87] on div "Dashboard" at bounding box center [75, 85] width 55 height 13
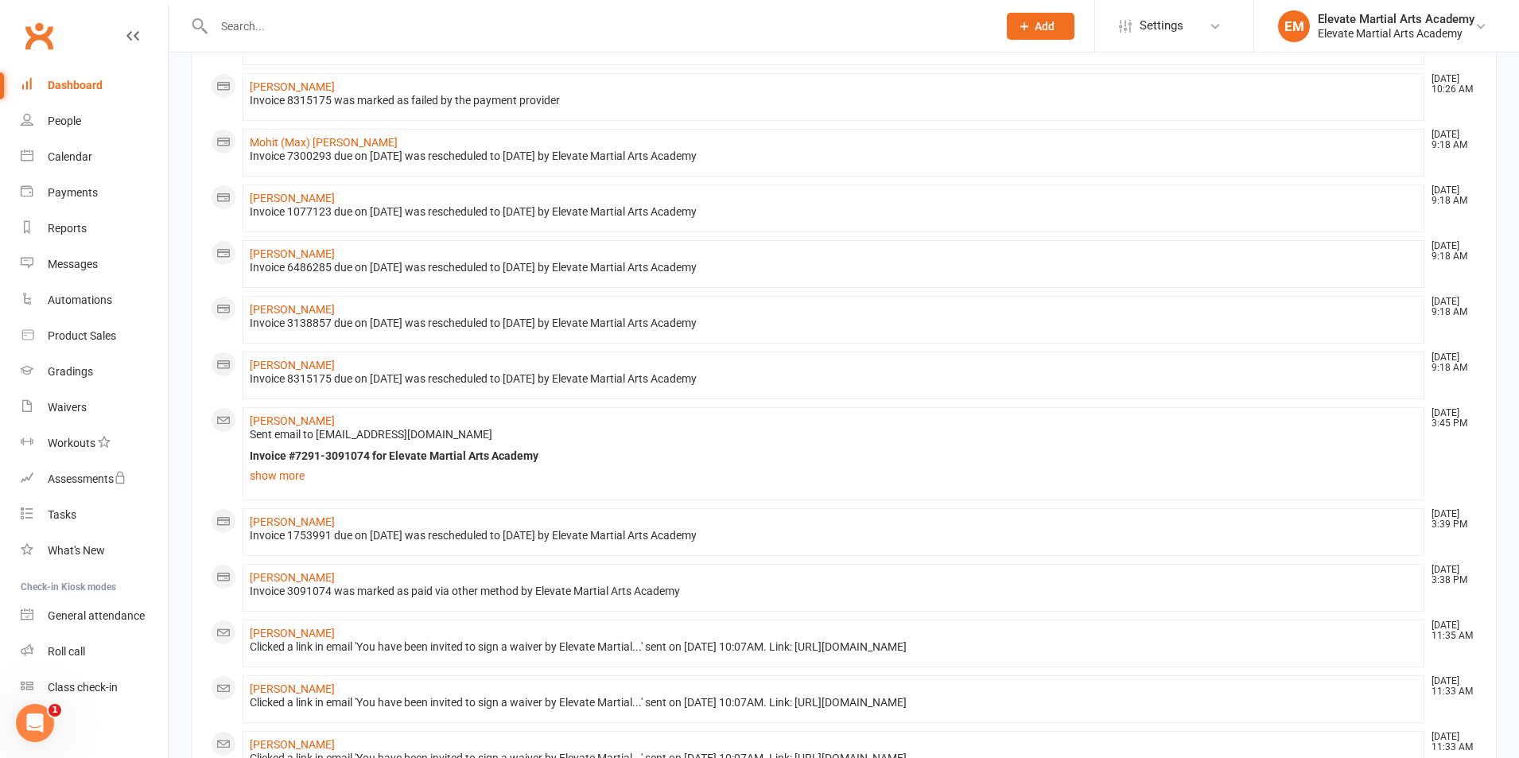
scroll to position [881, 0]
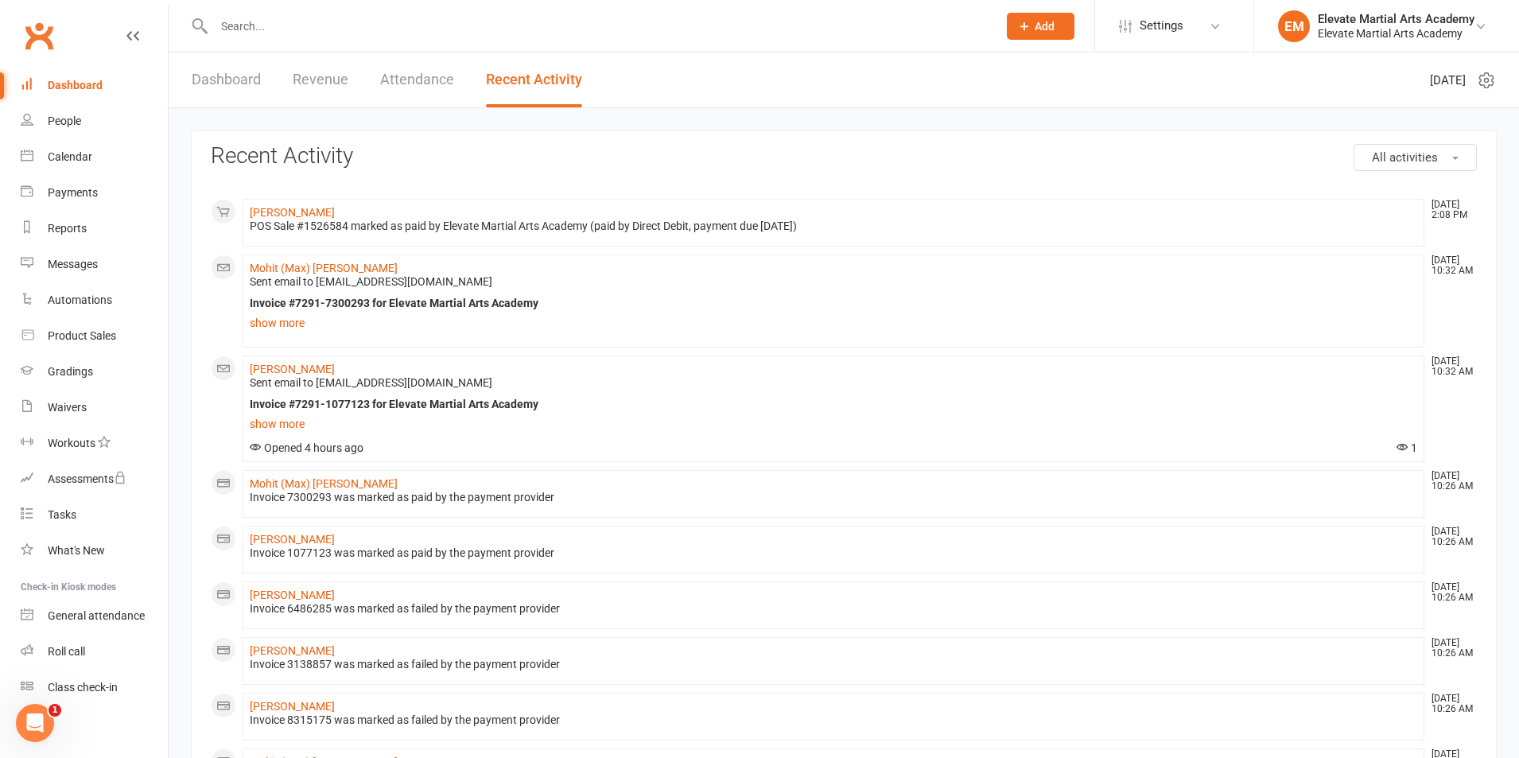
click at [204, 70] on link "Dashboard" at bounding box center [226, 79] width 69 height 55
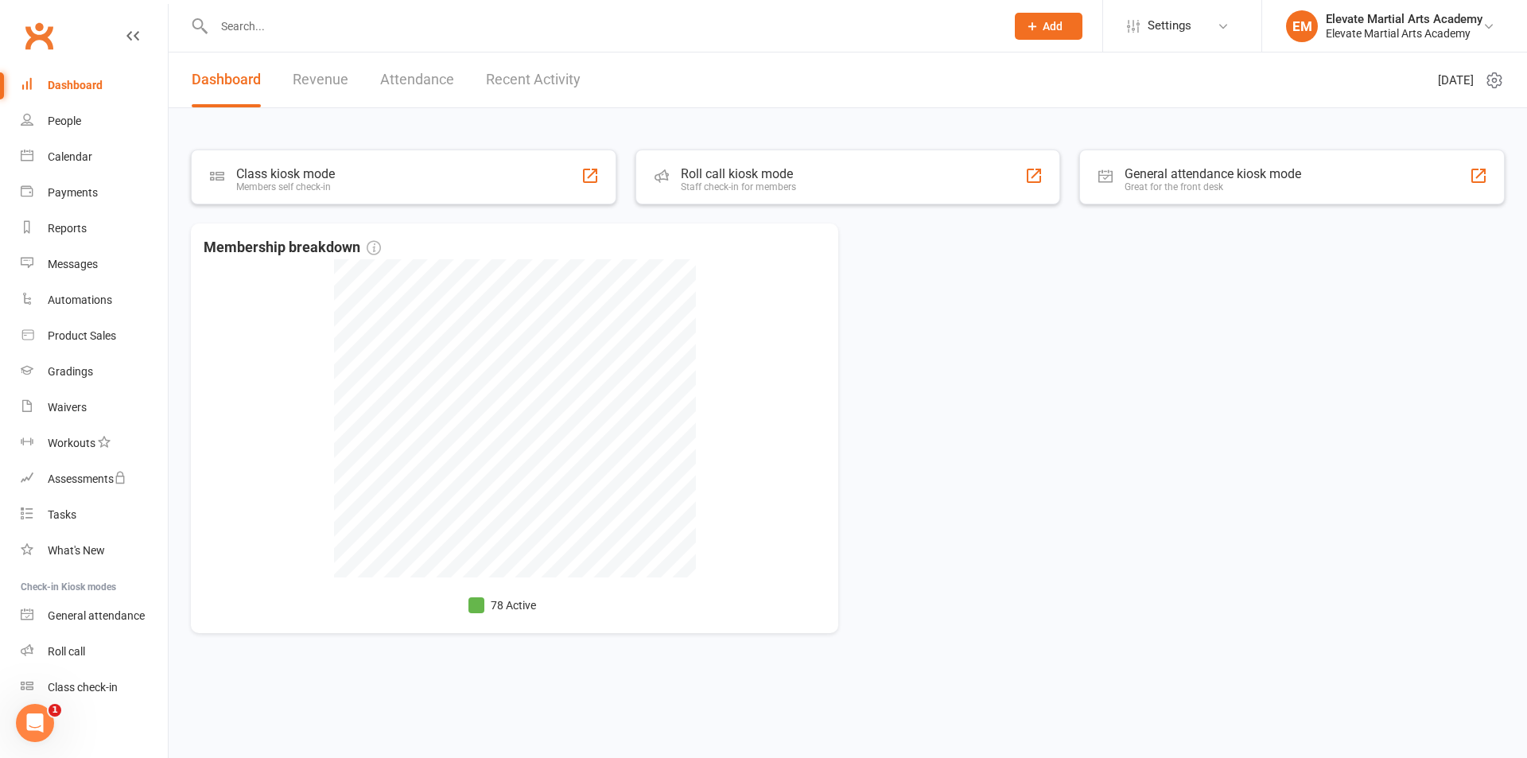
click at [94, 83] on div "Dashboard" at bounding box center [75, 85] width 55 height 13
click at [533, 87] on link "Recent Activity" at bounding box center [533, 79] width 95 height 55
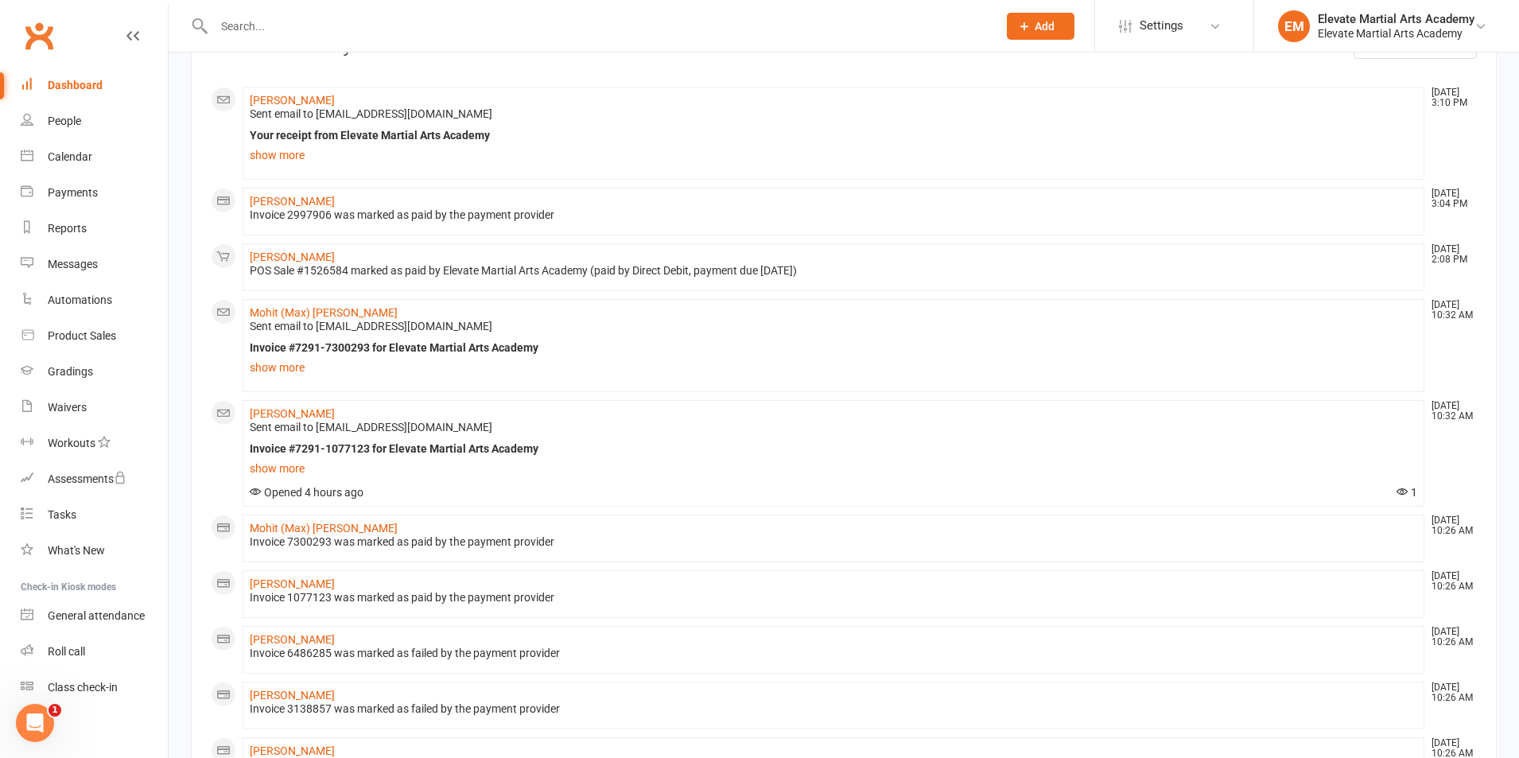
scroll to position [854, 0]
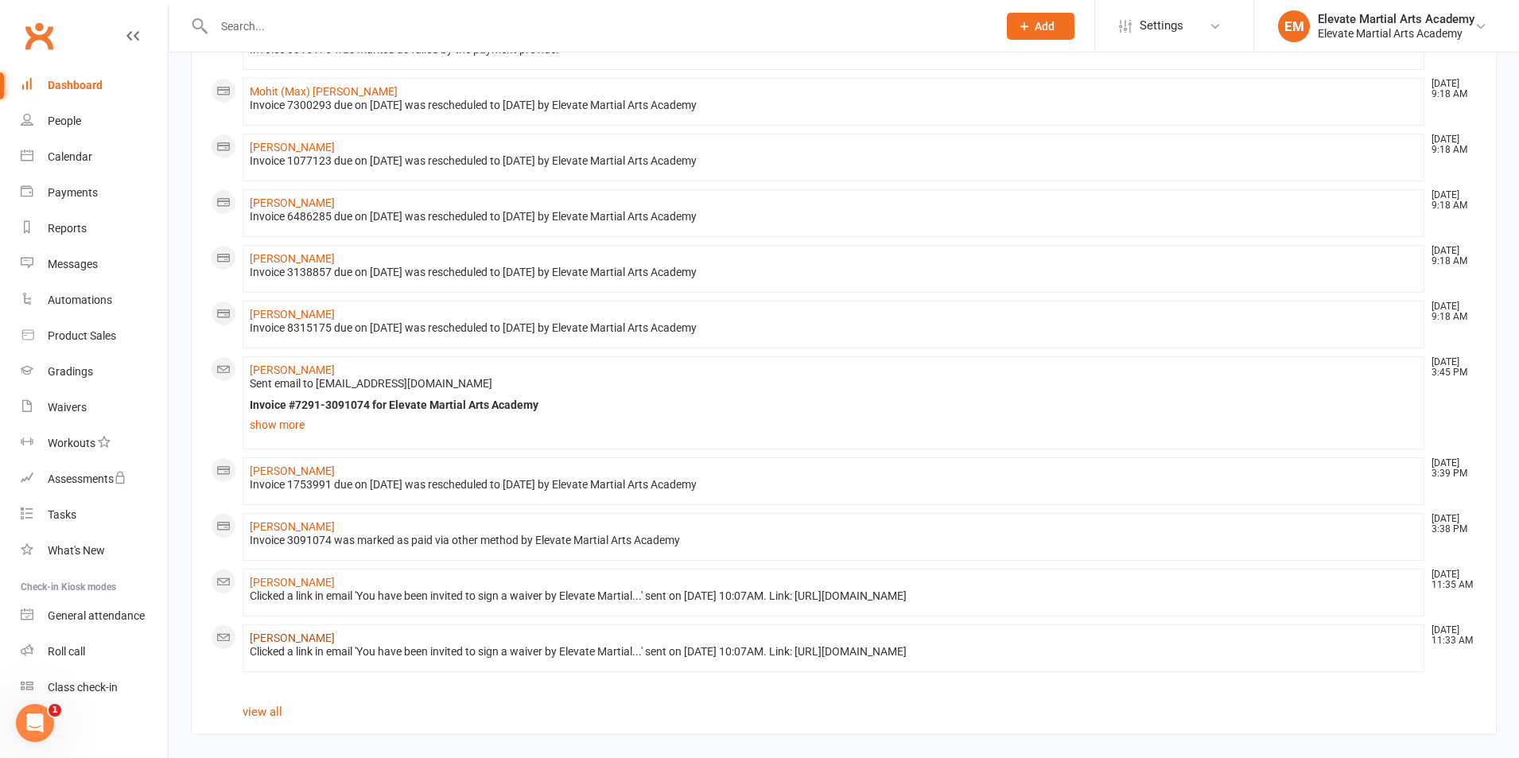
click at [300, 631] on link "[PERSON_NAME]" at bounding box center [292, 637] width 85 height 13
